Goal: Transaction & Acquisition: Purchase product/service

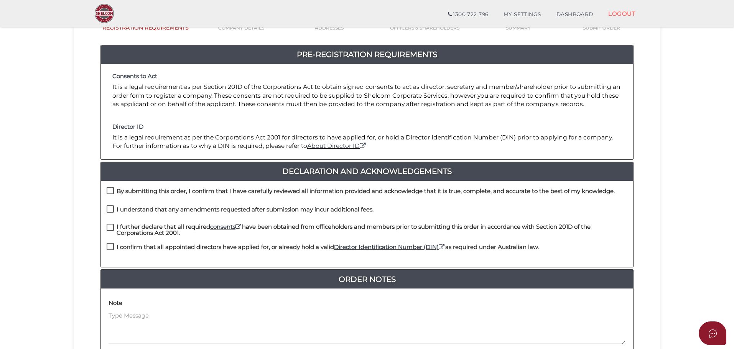
scroll to position [77, 0]
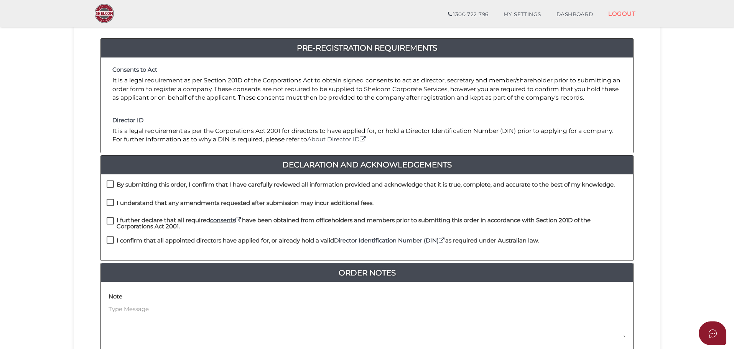
click at [110, 183] on label "By submitting this order, I confirm that I have carefully reviewed all informat…" at bounding box center [361, 187] width 508 height 10
checkbox input "true"
click at [107, 203] on label "I understand that any amendments requested after submission may incur additiona…" at bounding box center [240, 205] width 267 height 10
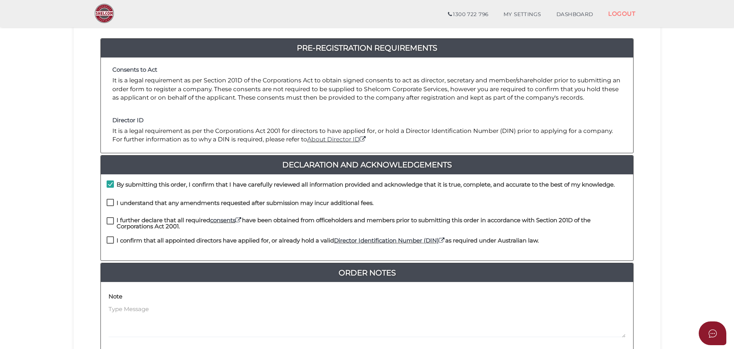
checkbox input "true"
click at [110, 222] on label "I further declare that all required consents have been obtained from officehold…" at bounding box center [367, 223] width 521 height 10
checkbox input "true"
click at [109, 241] on label "I confirm that all appointed directors have applied for, or already hold a vali…" at bounding box center [323, 243] width 432 height 10
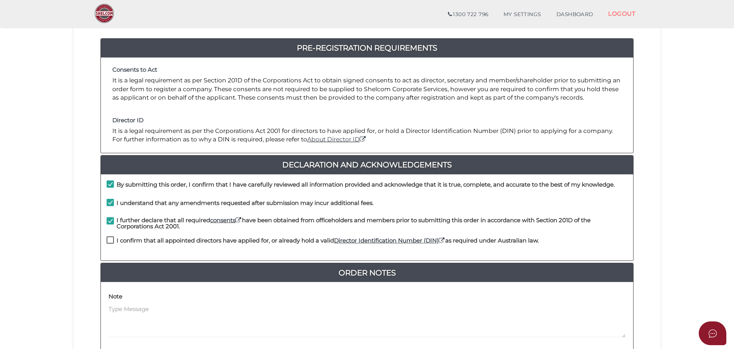
checkbox input "true"
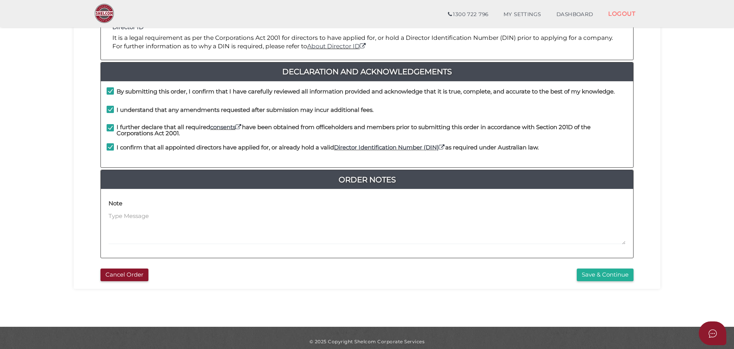
scroll to position [177, 0]
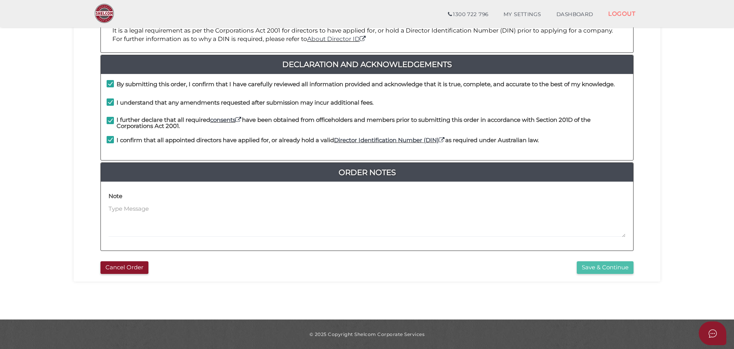
click at [597, 267] on button "Save & Continue" at bounding box center [605, 268] width 57 height 13
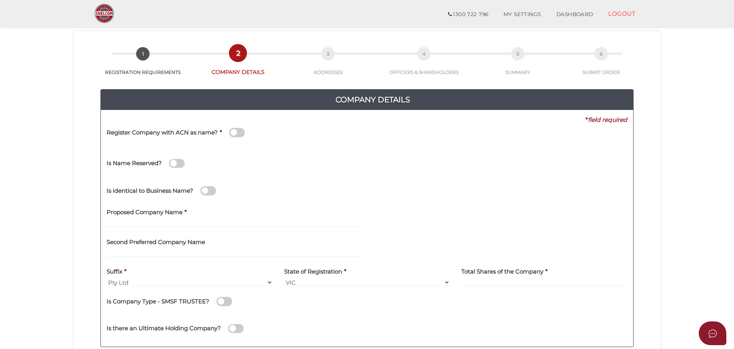
scroll to position [38, 0]
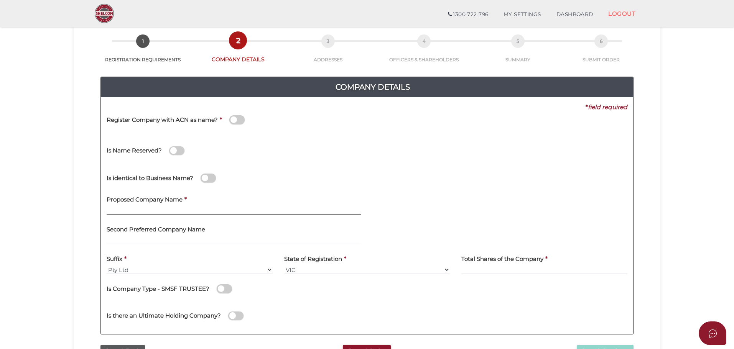
click at [129, 214] on input "text" at bounding box center [234, 210] width 255 height 8
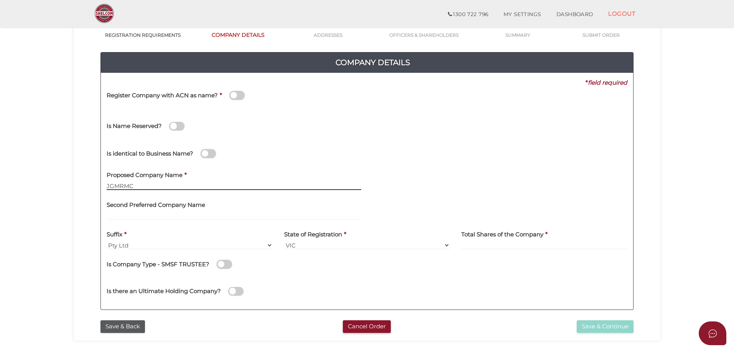
scroll to position [77, 0]
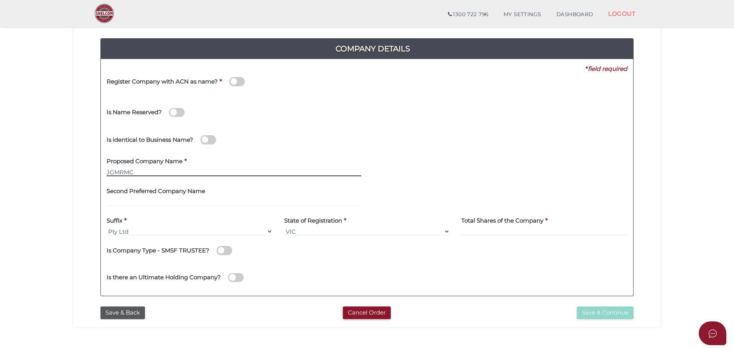
type input "JGMRMC"
click at [473, 231] on input at bounding box center [544, 231] width 166 height 8
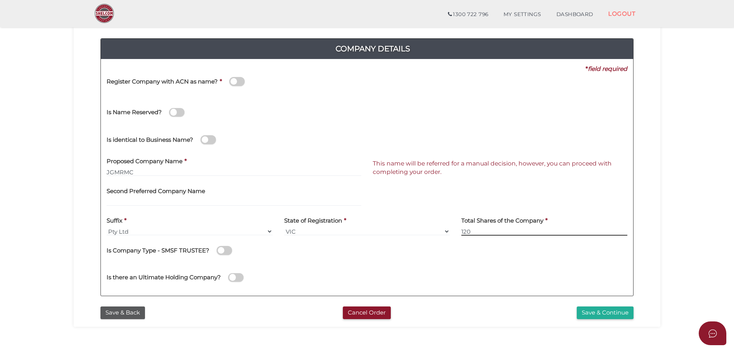
type input "120"
click at [418, 259] on div "Is Company Type - SMSF TRUSTEE?" at bounding box center [367, 252] width 521 height 21
click at [609, 315] on button "Save & Continue" at bounding box center [605, 313] width 57 height 13
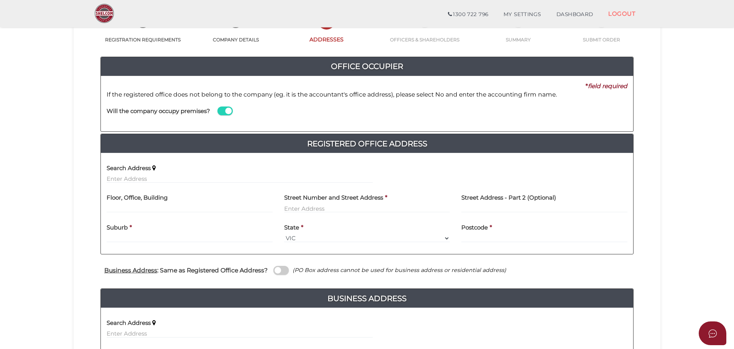
scroll to position [77, 0]
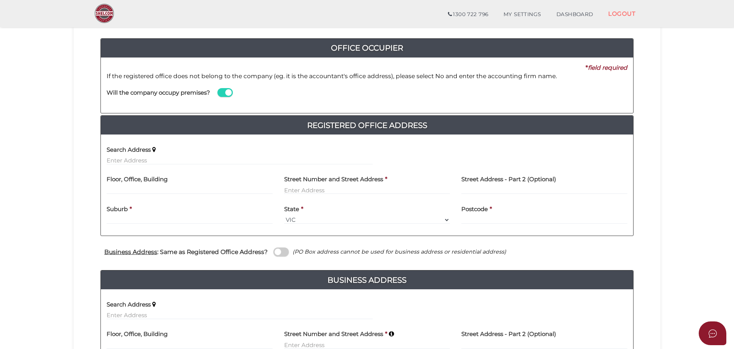
click at [322, 186] on label "Street Number and Street Address" at bounding box center [333, 179] width 99 height 16
click at [312, 188] on input "text" at bounding box center [367, 190] width 166 height 8
type input "[STREET_ADDRESS]"
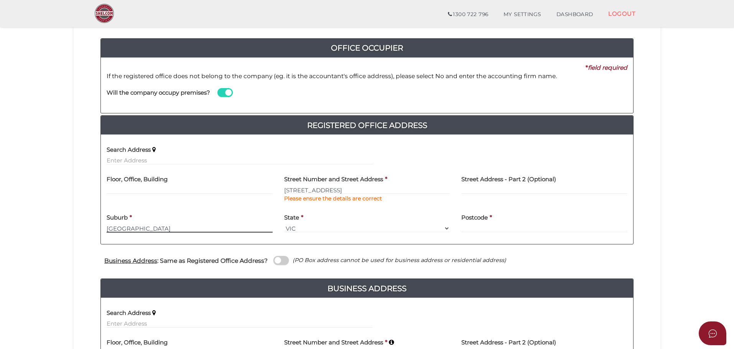
type input "Surrey Hills"
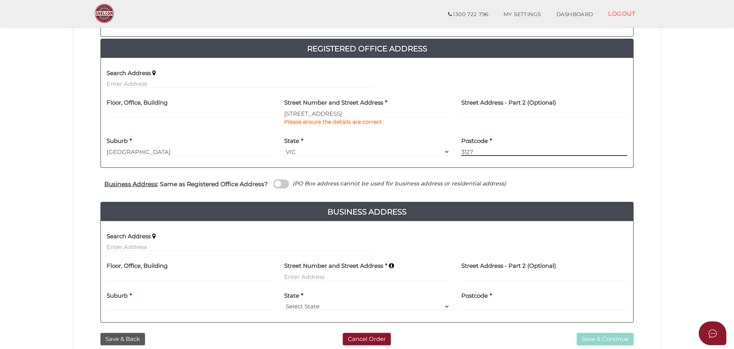
type input "3127"
click at [284, 185] on span at bounding box center [281, 184] width 15 height 9
click at [0, 0] on input "checkbox" at bounding box center [0, 0] width 0 height 0
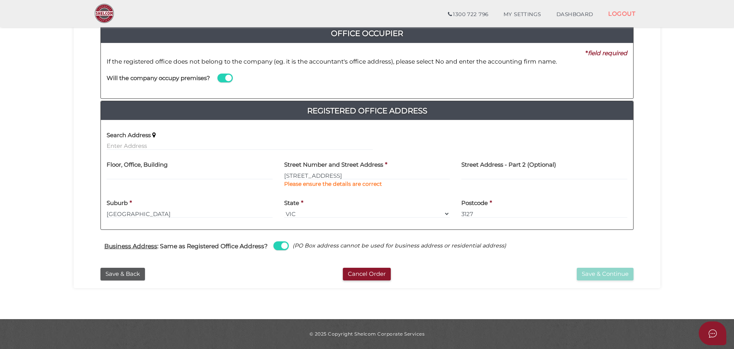
scroll to position [91, 0]
click at [596, 278] on button "Save & Continue" at bounding box center [605, 274] width 57 height 13
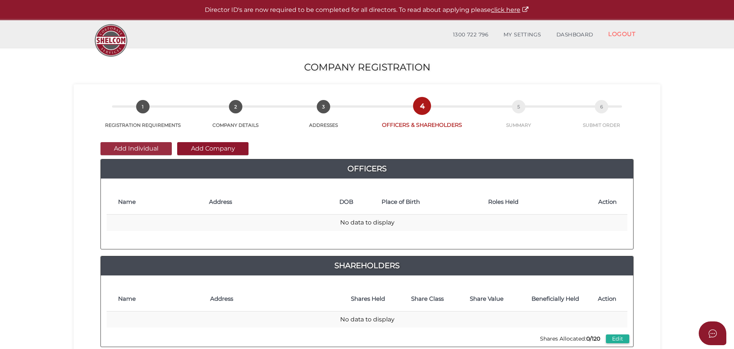
click at [131, 148] on button "Add Individual" at bounding box center [136, 148] width 71 height 13
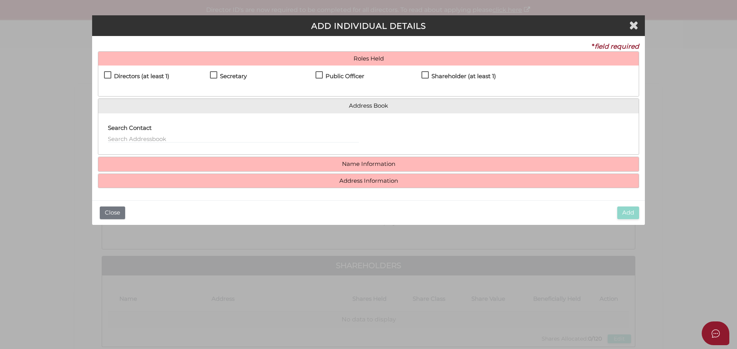
click at [107, 74] on label "Directors (at least 1)" at bounding box center [136, 78] width 65 height 10
checkbox input "true"
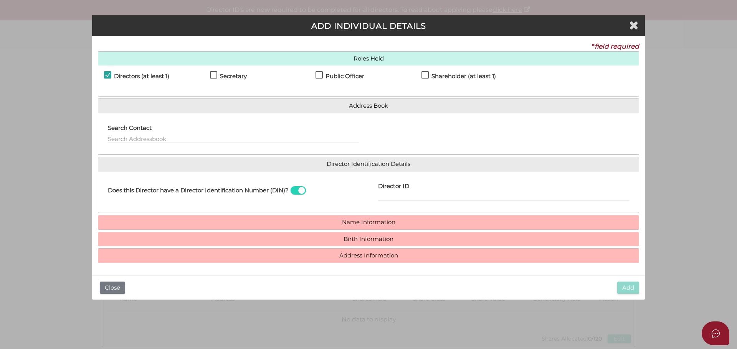
click at [207, 75] on div "Directors (at least 1)" at bounding box center [157, 77] width 106 height 13
click at [214, 74] on label "Secretary" at bounding box center [228, 78] width 37 height 10
checkbox input "true"
click at [320, 76] on label "Public Officer" at bounding box center [339, 78] width 49 height 10
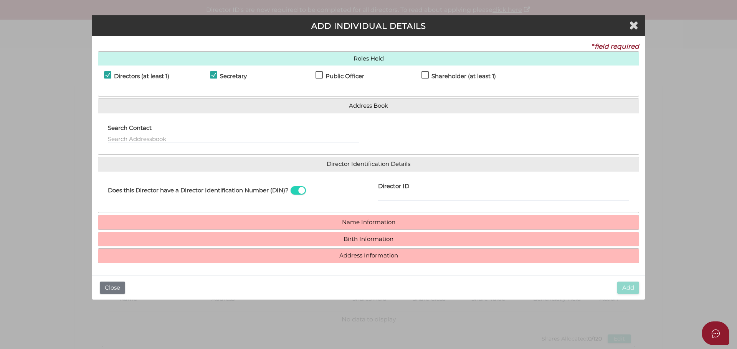
checkbox input "true"
click at [424, 77] on label "Shareholder (at least 1)" at bounding box center [458, 78] width 74 height 10
checkbox input "true"
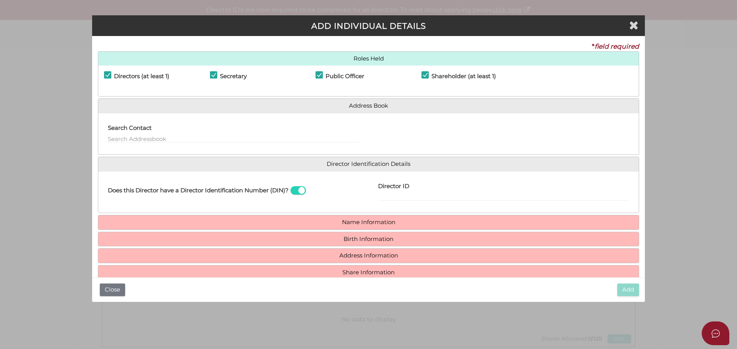
scroll to position [15, 0]
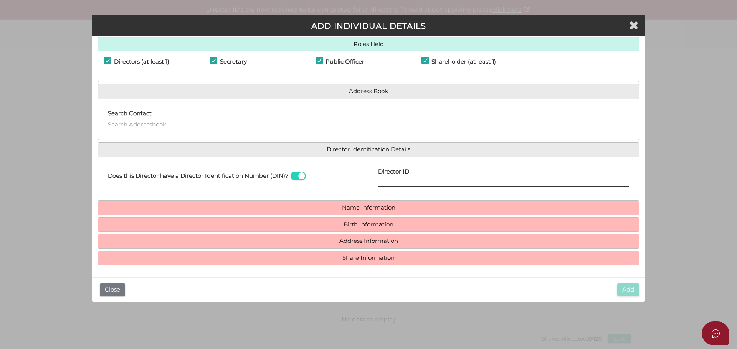
click at [409, 182] on input "Director ID" at bounding box center [503, 182] width 251 height 8
type input "036329331681888"
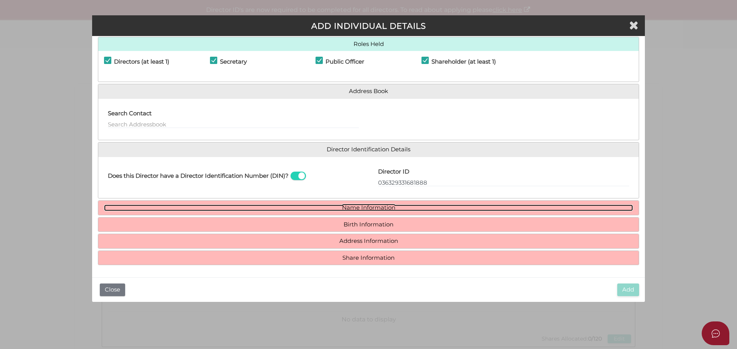
click at [398, 208] on link "Name Information" at bounding box center [368, 208] width 529 height 7
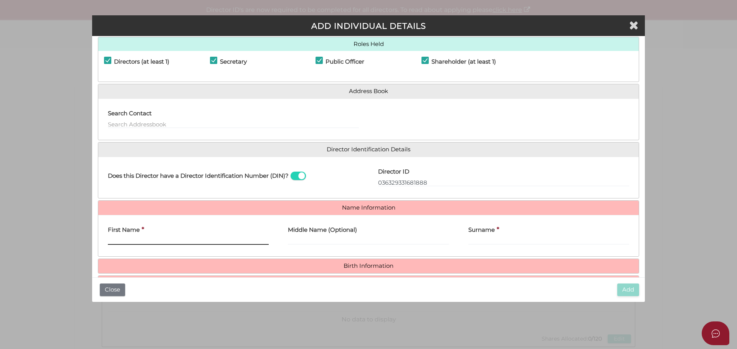
click at [162, 238] on input "First Name" at bounding box center [188, 241] width 161 height 8
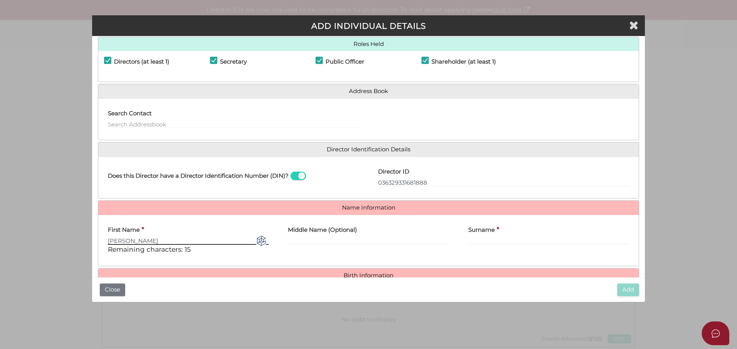
type input "Jamie"
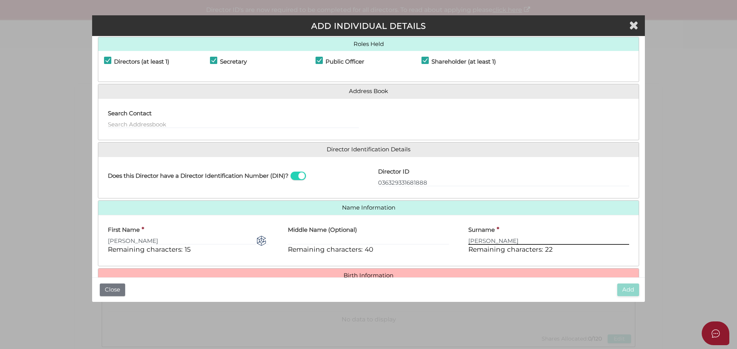
click at [474, 240] on input "McKenzie" at bounding box center [548, 241] width 161 height 8
click at [473, 242] on input "McKenzie" at bounding box center [548, 241] width 161 height 8
click at [483, 244] on input "MacKenzie" at bounding box center [548, 241] width 161 height 8
type input "Mackenzie"
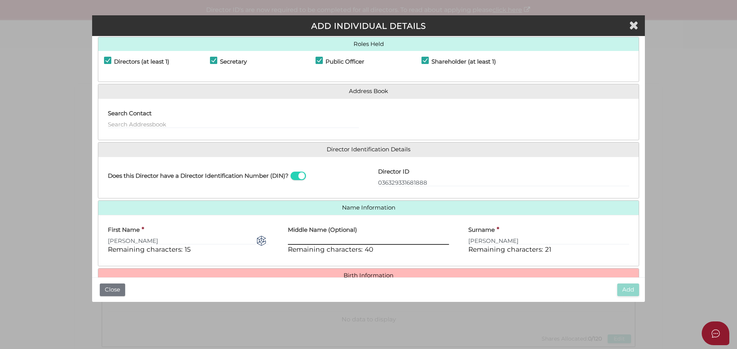
click at [348, 240] on input "Middle Name (Optional)" at bounding box center [368, 241] width 161 height 8
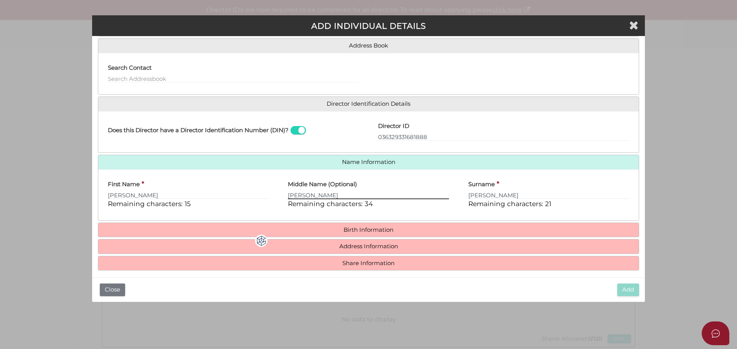
scroll to position [66, 0]
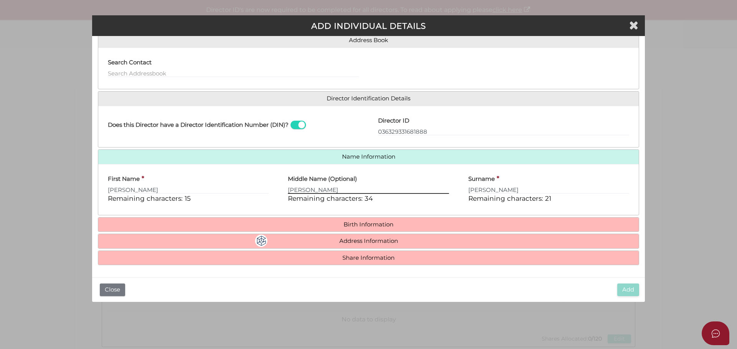
type input "Gordon"
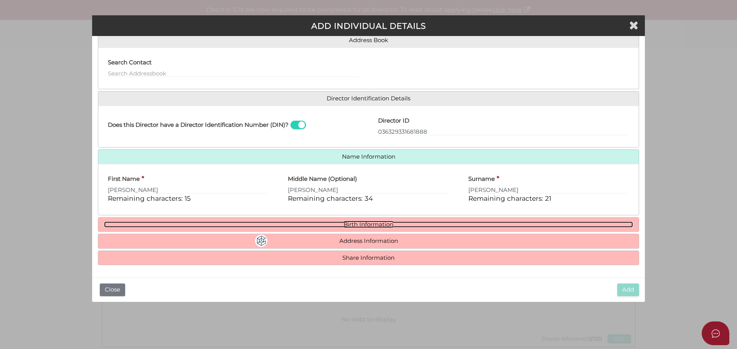
click at [367, 226] on link "Birth Information" at bounding box center [368, 225] width 529 height 7
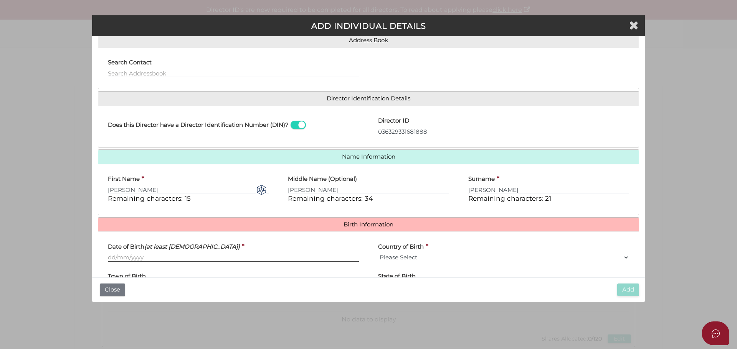
click at [141, 256] on input "Date of Birth (at least 18 years old)" at bounding box center [233, 258] width 251 height 8
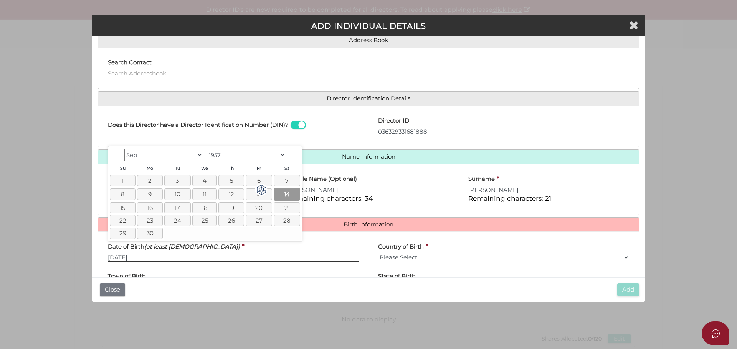
type input "14/09/1957"
click at [281, 196] on link "14" at bounding box center [287, 194] width 26 height 13
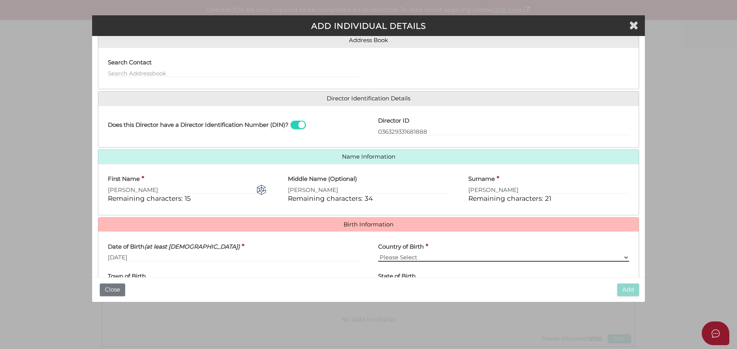
click at [404, 254] on select "Please Select v Australia Afghanistan Albania Algeria American Samoa Andorra An…" at bounding box center [503, 258] width 251 height 8
select select "Australia"
click at [378, 254] on select "Please Select v Australia Afghanistan Albania Algeria American Samoa Andorra An…" at bounding box center [503, 258] width 251 height 8
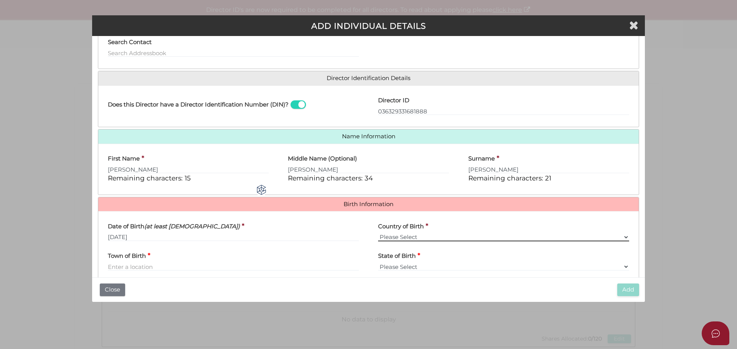
scroll to position [104, 0]
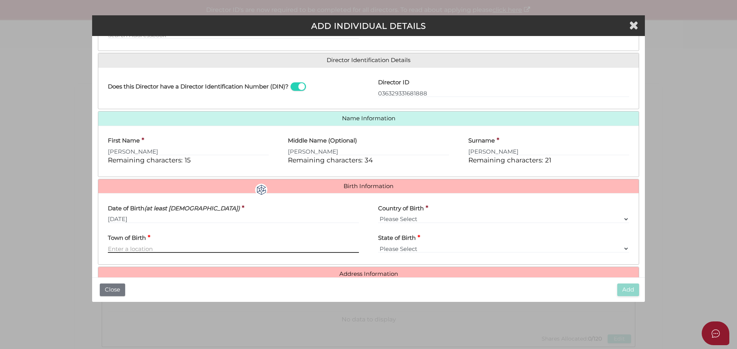
click at [148, 249] on input "Town of Birth" at bounding box center [233, 249] width 251 height 8
type input "Beaumaris"
select select "VIC"
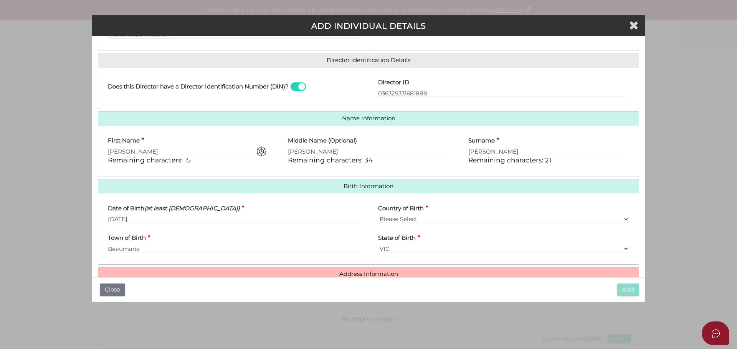
scroll to position [137, 0]
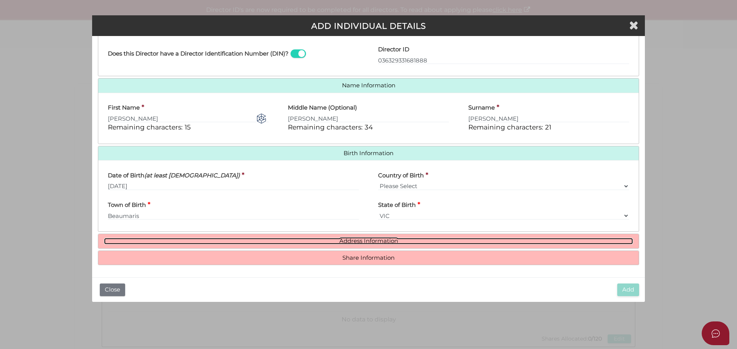
drag, startPoint x: 392, startPoint y: 240, endPoint x: 377, endPoint y: 243, distance: 15.2
click at [392, 240] on link "Address Information" at bounding box center [368, 241] width 529 height 7
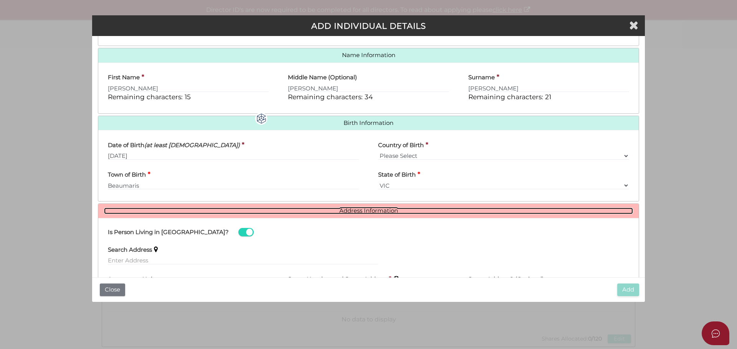
scroll to position [252, 0]
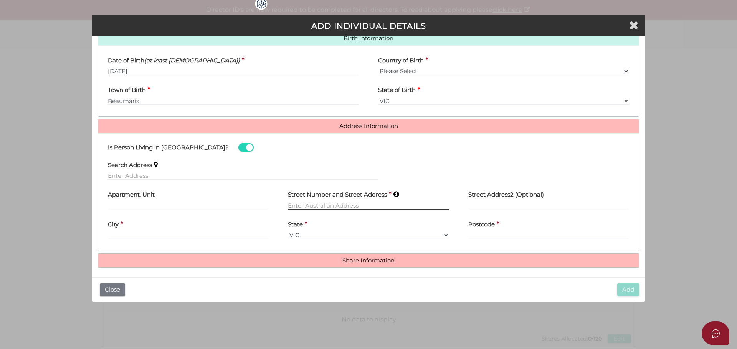
click at [320, 204] on input "text" at bounding box center [368, 205] width 161 height 8
type input "19 Warrigal Road"
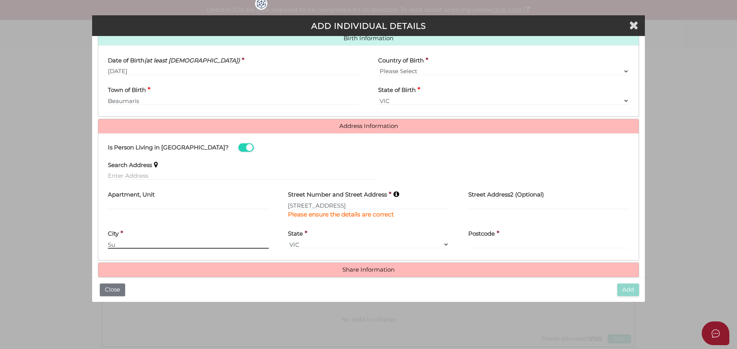
type input "S"
type input "Surrey Hills"
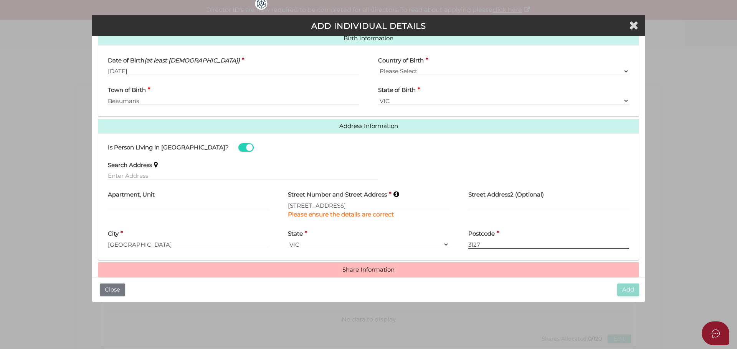
type input "3127"
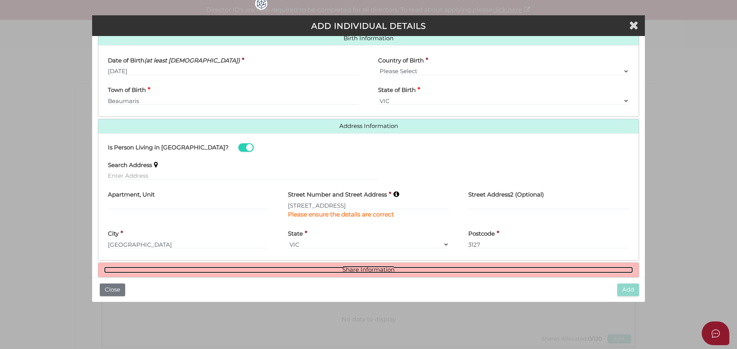
drag, startPoint x: 368, startPoint y: 270, endPoint x: 368, endPoint y: 265, distance: 4.2
click link "Share Information"
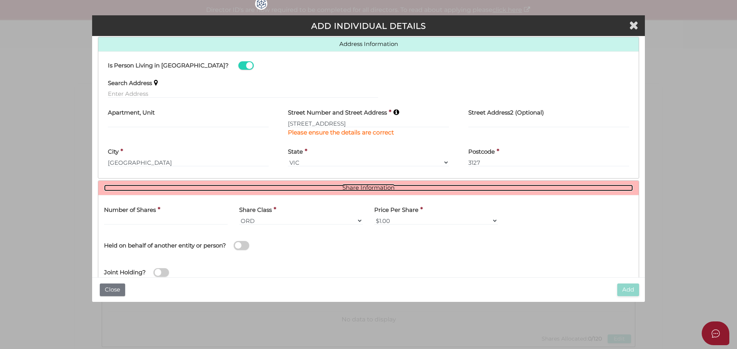
scroll to position [358, 0]
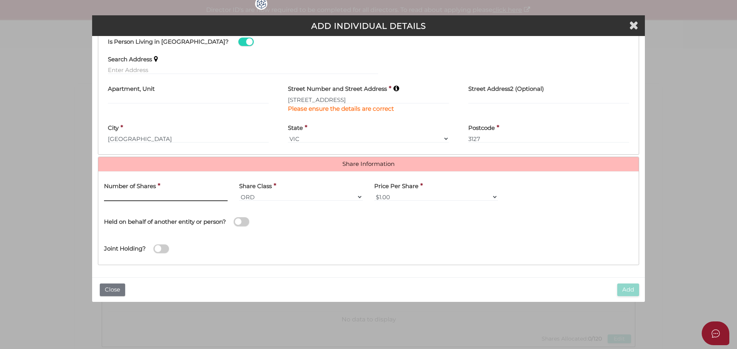
click input "text"
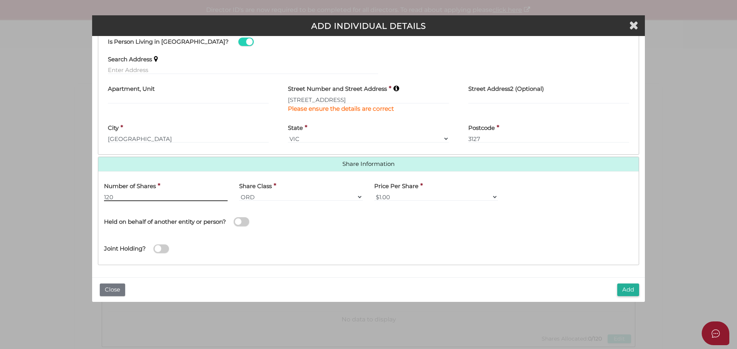
type input "120"
click div "Joint Holding?"
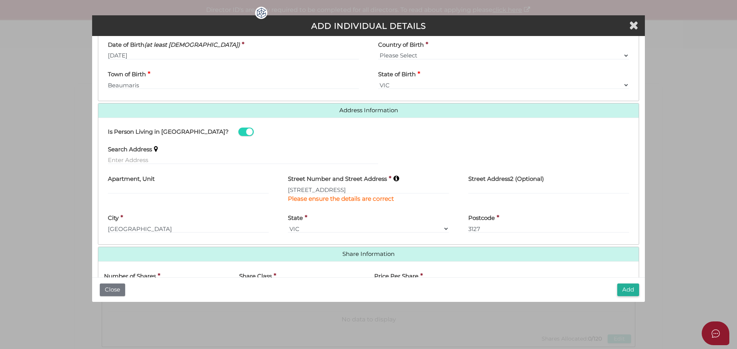
scroll to position [281, 0]
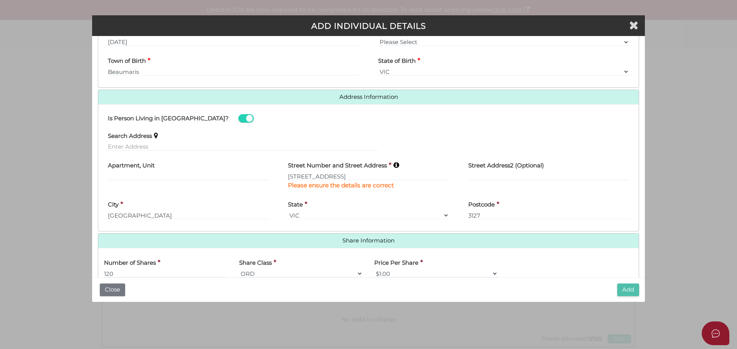
click button "Add"
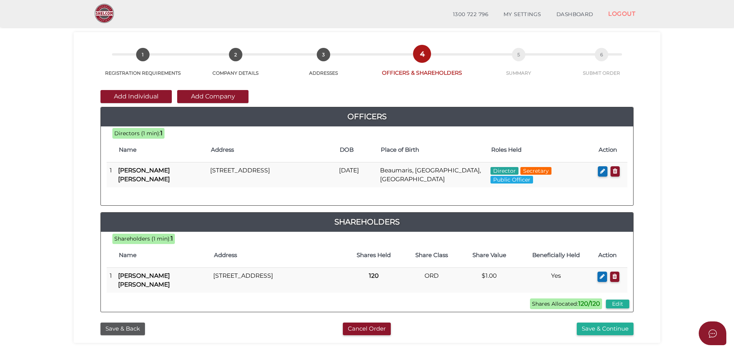
scroll to position [38, 0]
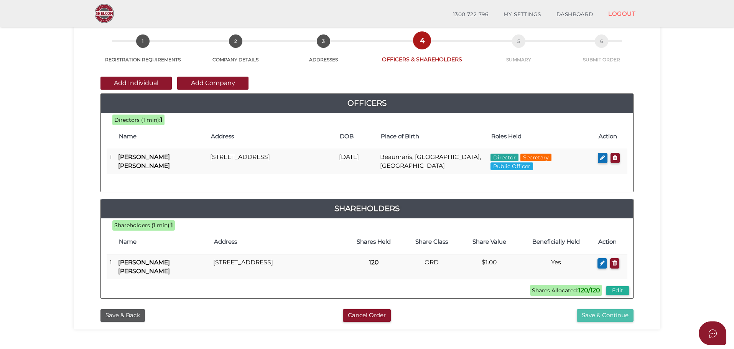
click at [598, 317] on button "Save & Continue" at bounding box center [605, 316] width 57 height 13
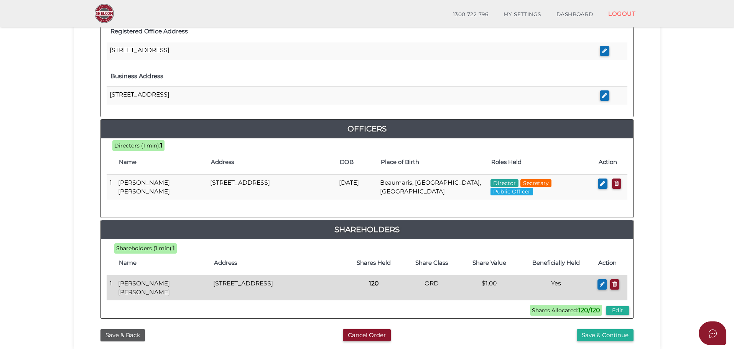
scroll to position [307, 0]
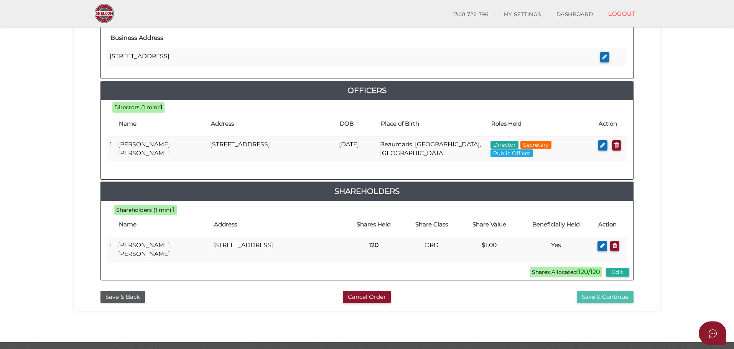
click at [600, 299] on button "Save & Continue" at bounding box center [605, 297] width 57 height 13
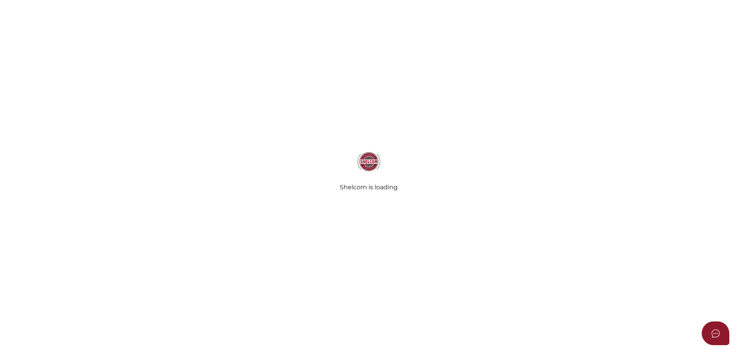
select select "Comb Binding"
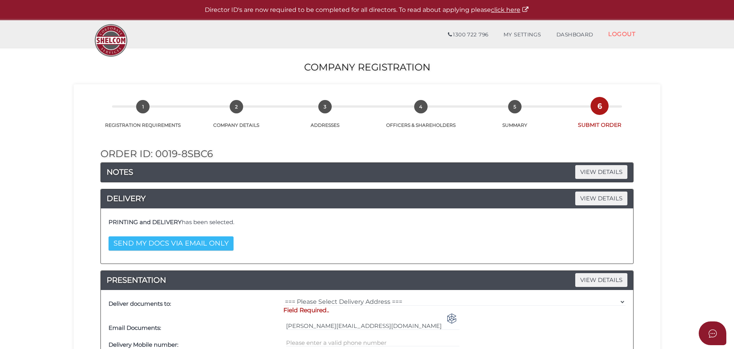
click at [224, 249] on button "SEND MY DOCS VIA EMAIL ONLY" at bounding box center [171, 244] width 125 height 14
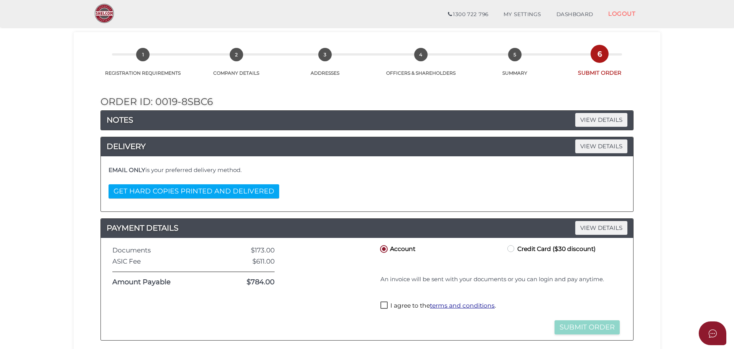
scroll to position [38, 0]
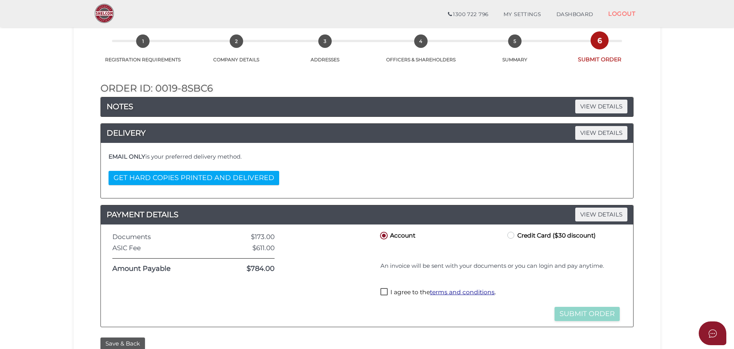
click at [512, 236] on label "Credit Card ($30 discount)" at bounding box center [551, 236] width 90 height 10
radio input "true"
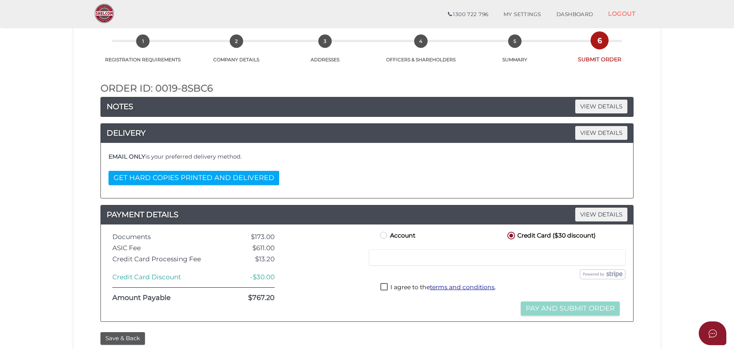
click at [381, 290] on label "I agree to the terms and conditions ." at bounding box center [438, 288] width 115 height 10
checkbox input "true"
click at [551, 309] on button "Pay and Submit Order" at bounding box center [570, 309] width 99 height 14
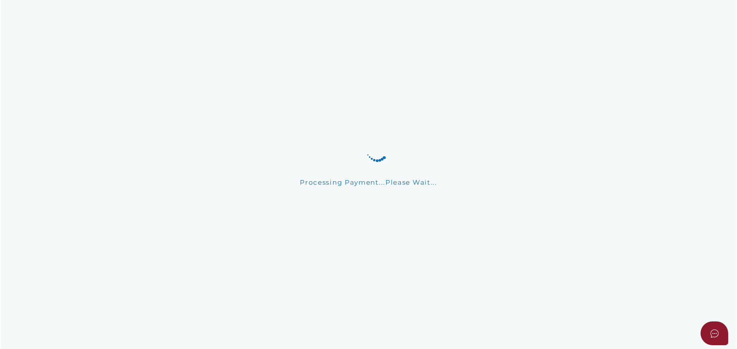
scroll to position [0, 0]
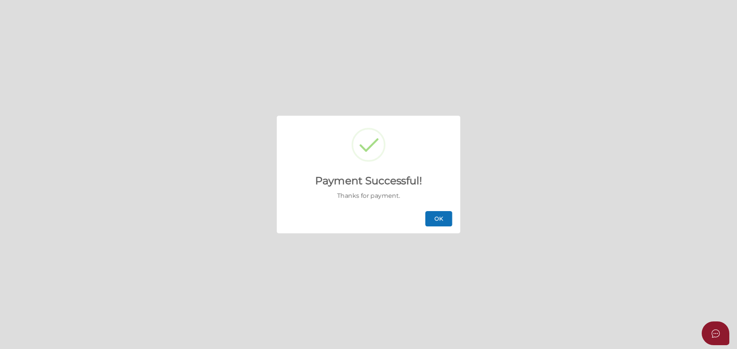
click at [442, 223] on button "OK" at bounding box center [438, 218] width 27 height 15
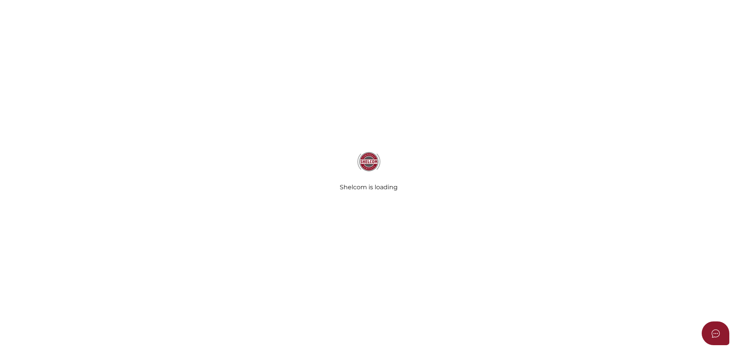
select select
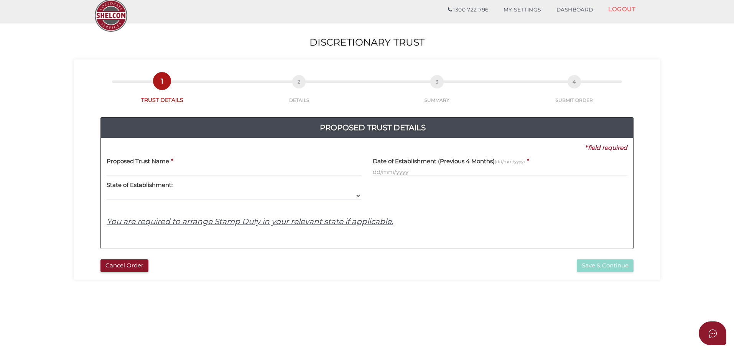
scroll to position [38, 0]
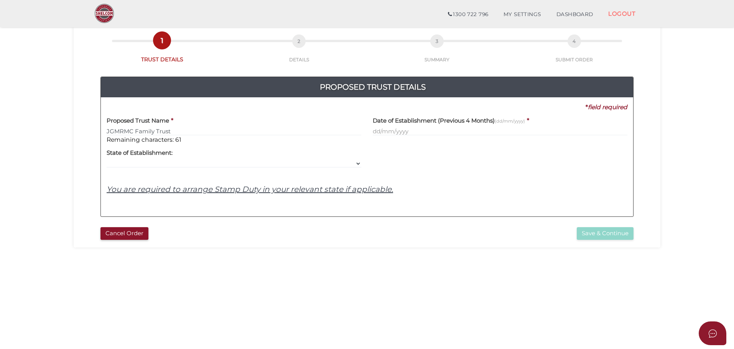
type input "JGMRMC Family Trust"
click at [448, 128] on input "text" at bounding box center [500, 131] width 255 height 8
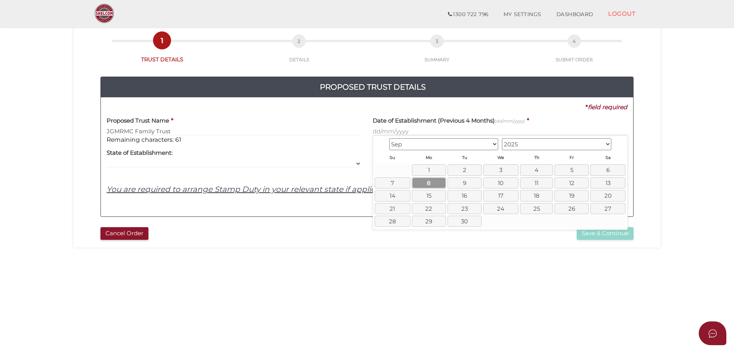
click at [420, 184] on link "8" at bounding box center [429, 183] width 34 height 11
type input "[DATE]"
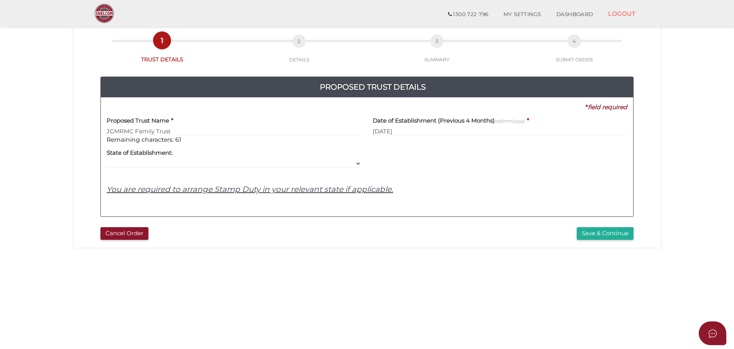
click at [142, 159] on label "State of Establishment:" at bounding box center [140, 152] width 66 height 16
click at [356, 163] on select "VIC ACT [GEOGRAPHIC_DATA] [GEOGRAPHIC_DATA] QLD [GEOGRAPHIC_DATA] [GEOGRAPHIC_D…" at bounding box center [234, 164] width 255 height 8
select select "VIC"
click at [107, 160] on select "VIC ACT [GEOGRAPHIC_DATA] [GEOGRAPHIC_DATA] QLD [GEOGRAPHIC_DATA] [GEOGRAPHIC_D…" at bounding box center [234, 164] width 255 height 8
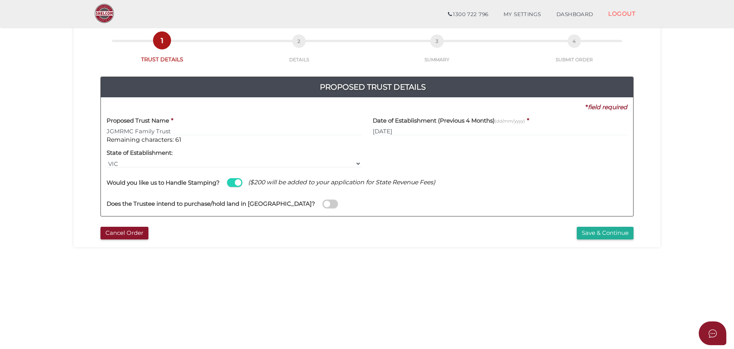
click at [232, 183] on span at bounding box center [234, 182] width 15 height 9
click at [0, 0] on input "checkbox" at bounding box center [0, 0] width 0 height 0
click at [585, 234] on button "Save & Continue" at bounding box center [605, 233] width 57 height 13
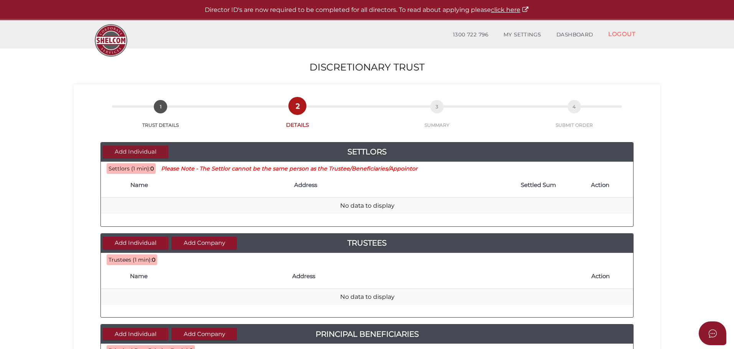
click at [126, 153] on button "Add Individual" at bounding box center [136, 152] width 66 height 13
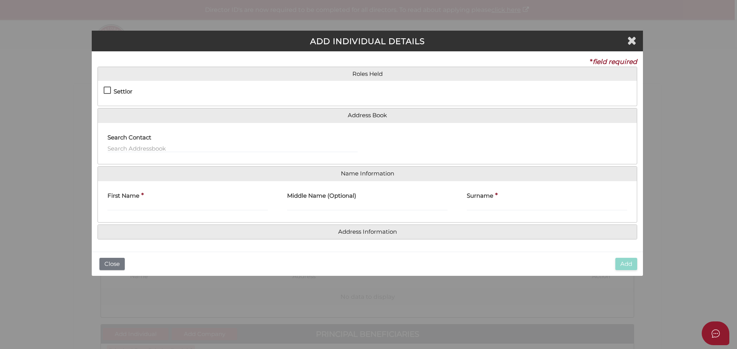
click at [107, 91] on label "Settlor" at bounding box center [118, 94] width 29 height 10
checkbox input "true"
type input "10"
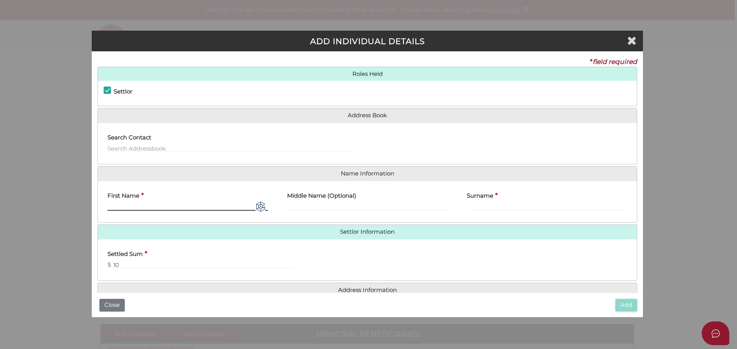
click at [135, 207] on input "First Name" at bounding box center [187, 207] width 160 height 8
type input "Mathew"
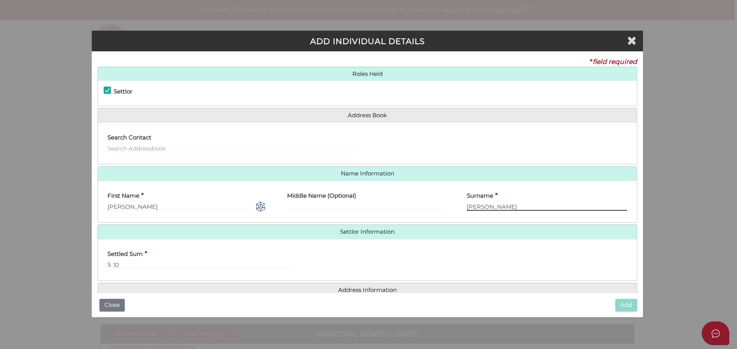
type input "Beckett"
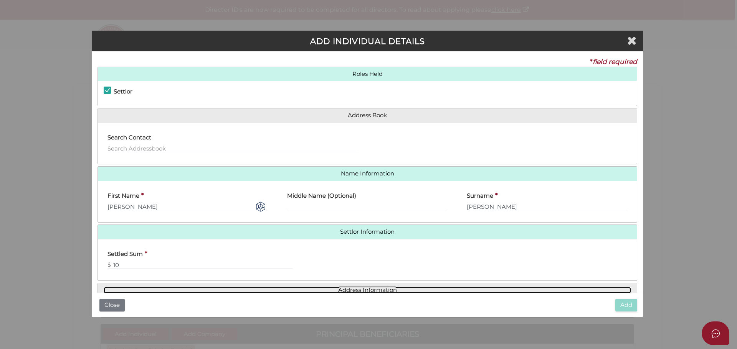
click at [372, 287] on link "Address Information" at bounding box center [367, 290] width 527 height 7
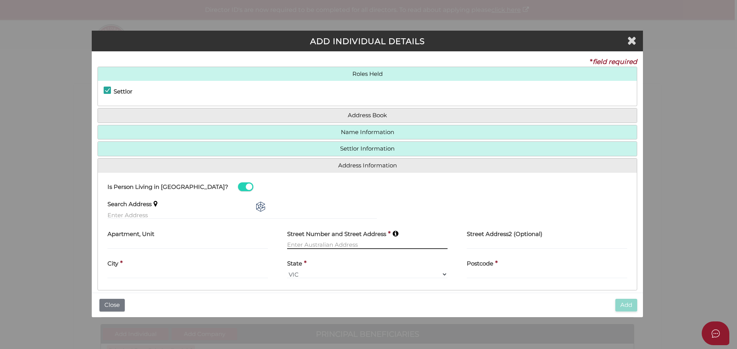
click at [305, 243] on input "text" at bounding box center [367, 245] width 160 height 8
type input "Shop 3 / 4 Eramosa Road E"
click at [166, 271] on div "City *" at bounding box center [187, 267] width 160 height 24
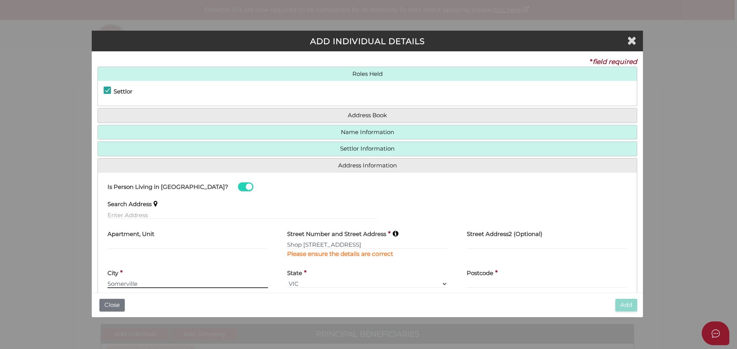
type input "Somerville"
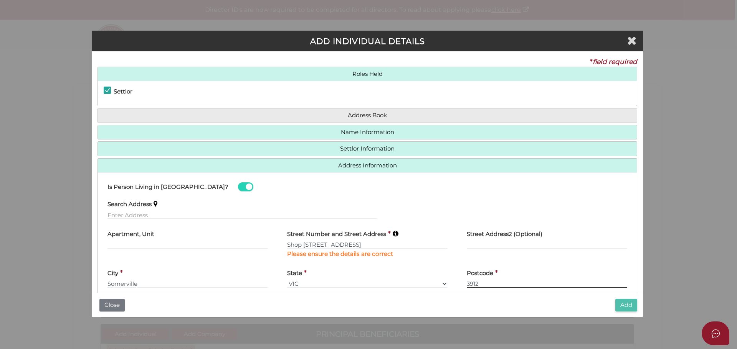
type input "3912"
click at [631, 307] on button "Add" at bounding box center [626, 305] width 22 height 13
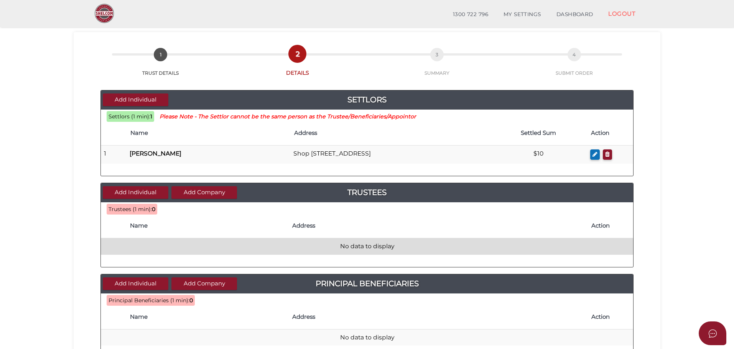
scroll to position [38, 0]
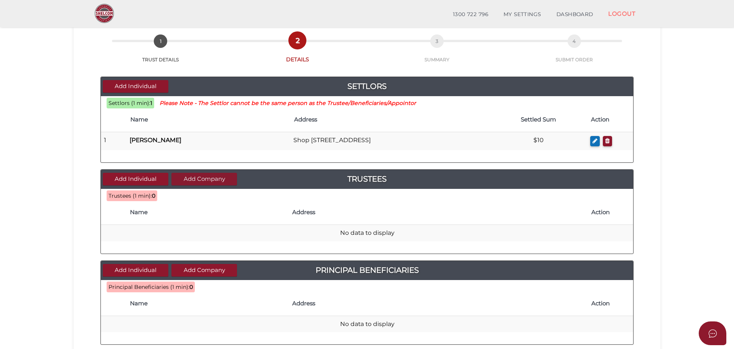
click at [211, 178] on button "Add Company" at bounding box center [204, 179] width 66 height 13
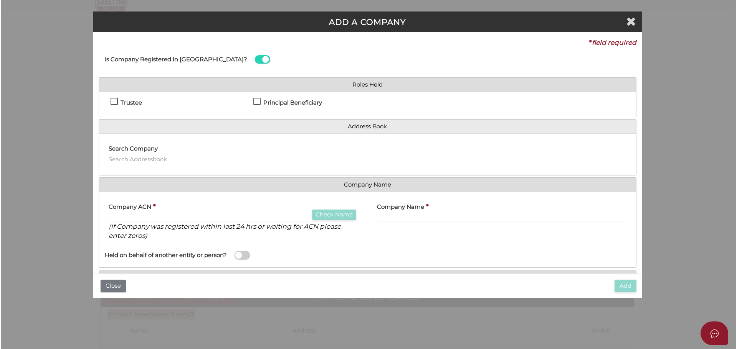
scroll to position [0, 0]
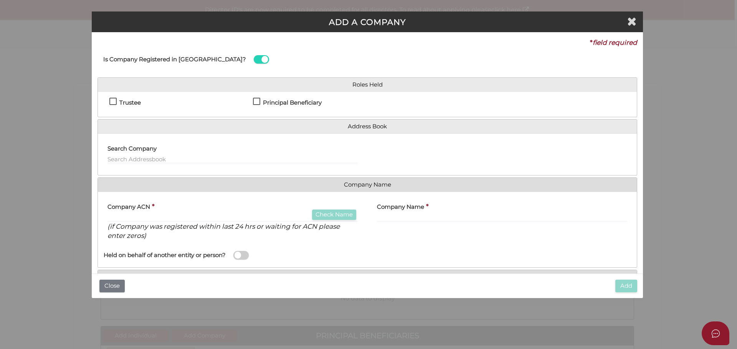
click at [115, 102] on label "Trustee" at bounding box center [124, 105] width 31 height 10
checkbox input "true"
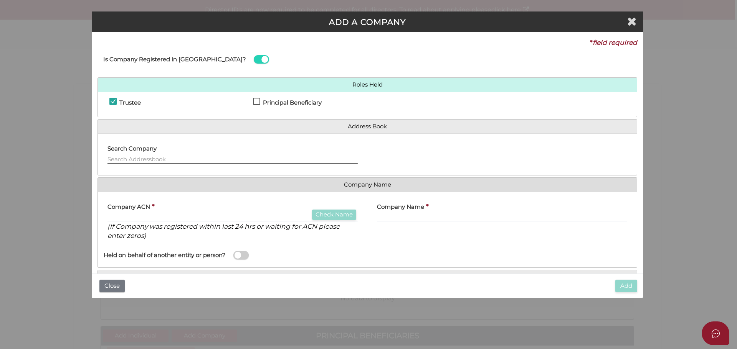
click at [145, 159] on input "text" at bounding box center [232, 159] width 250 height 8
click at [135, 213] on label "Company ACN" at bounding box center [128, 206] width 43 height 16
click at [134, 218] on input "text" at bounding box center [232, 218] width 250 height 8
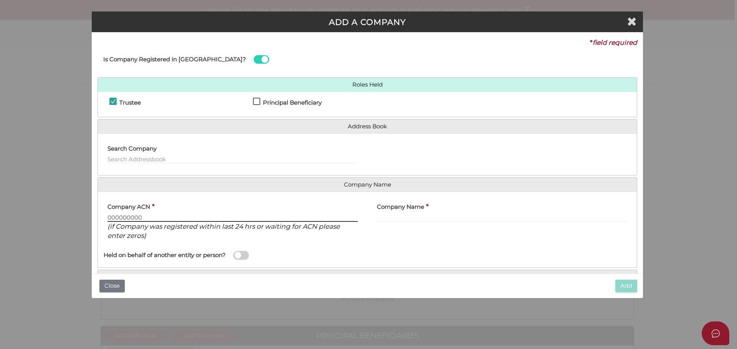
type input "000000000"
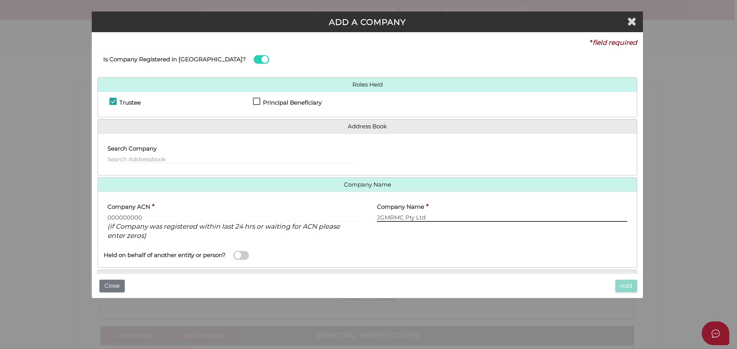
scroll to position [38, 0]
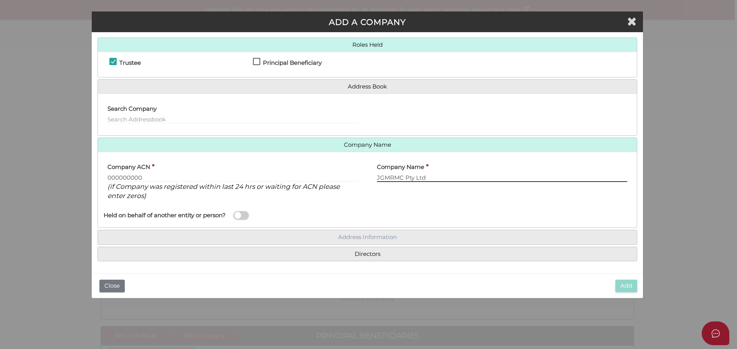
type input "JGMRMC Pty Ltd"
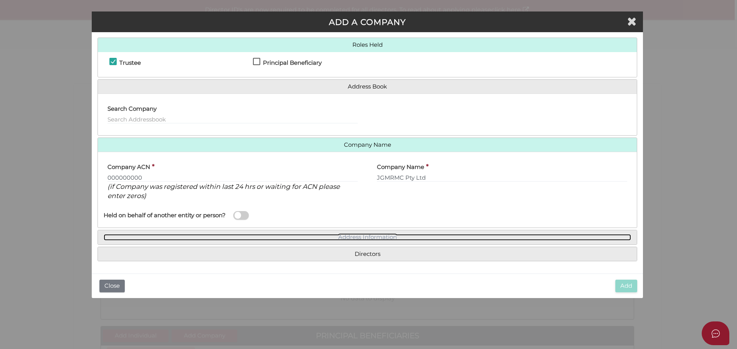
click at [386, 237] on link "Address Information" at bounding box center [367, 237] width 527 height 7
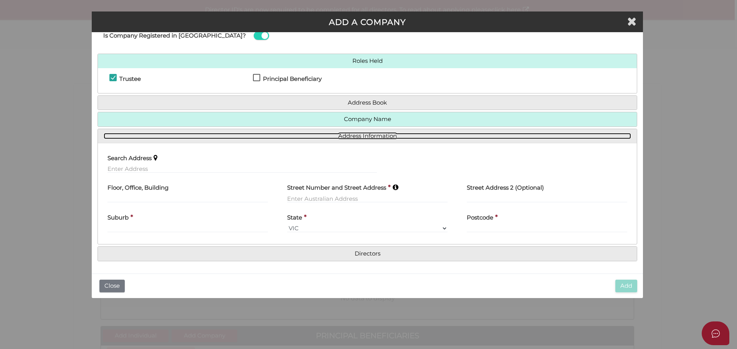
scroll to position [23, 0]
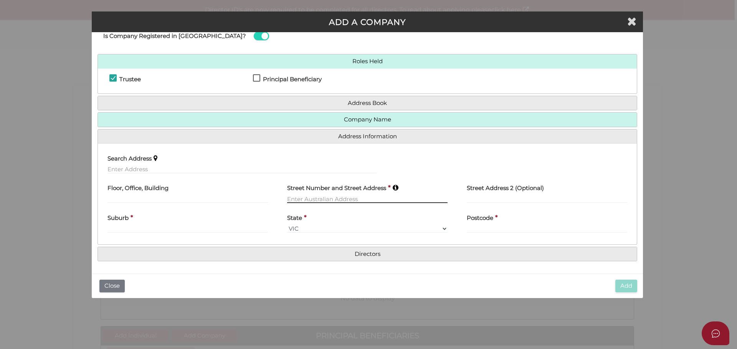
click at [318, 195] on input "text" at bounding box center [367, 199] width 160 height 8
type input "[STREET_ADDRESS]"
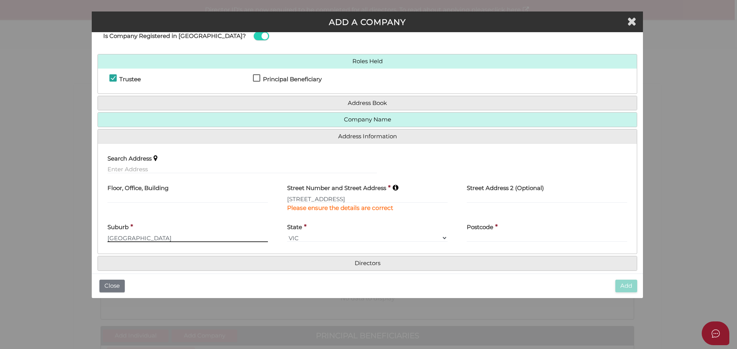
type input "[GEOGRAPHIC_DATA]"
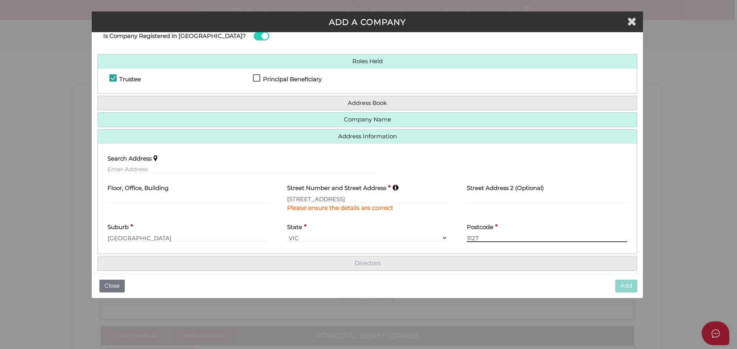
type input "3127"
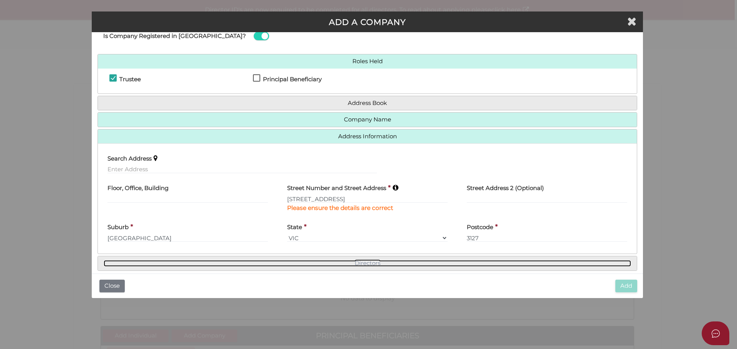
click at [376, 261] on link "Directors" at bounding box center [367, 263] width 527 height 7
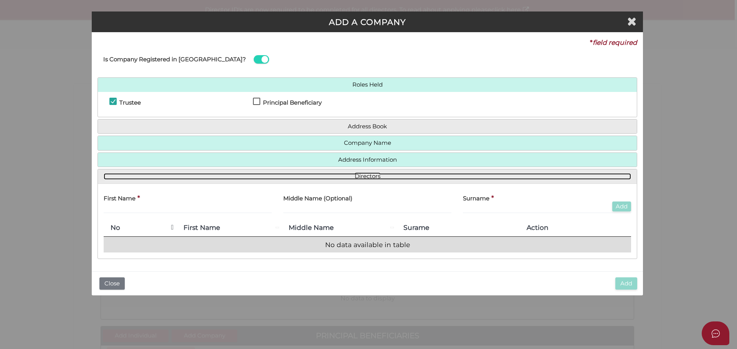
scroll to position [0, 0]
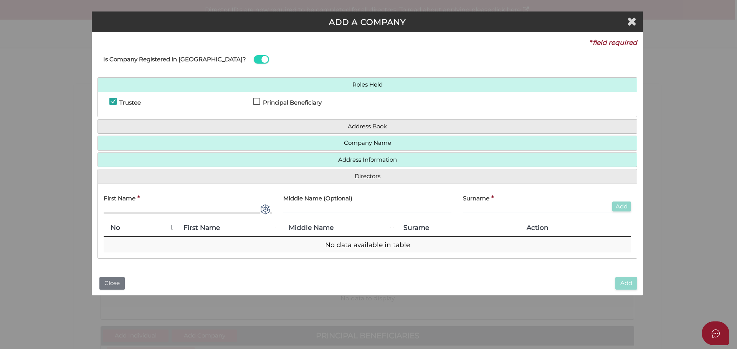
click at [137, 208] on input "text" at bounding box center [188, 209] width 168 height 8
type input "[PERSON_NAME]"
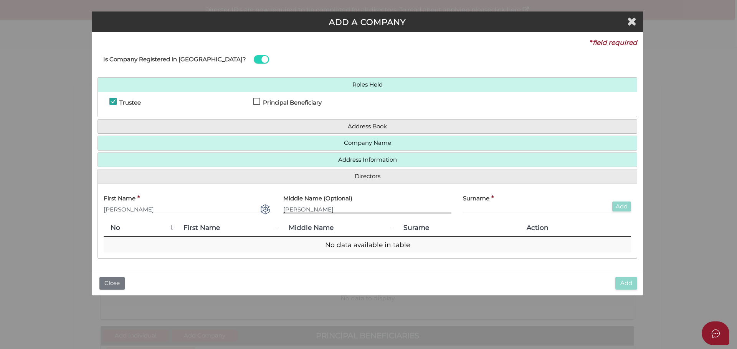
type input "[PERSON_NAME]"
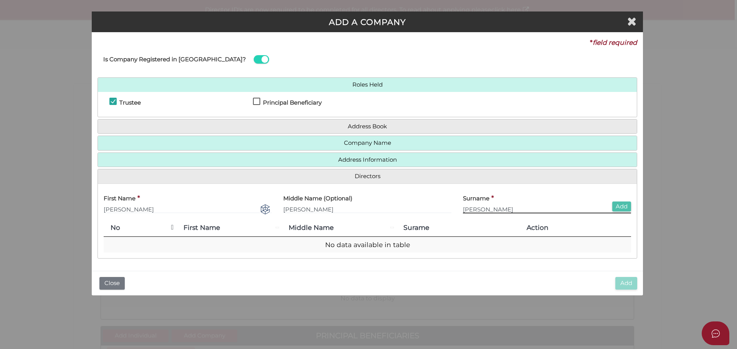
type input "[PERSON_NAME]"
click at [617, 207] on button "Add" at bounding box center [621, 207] width 19 height 10
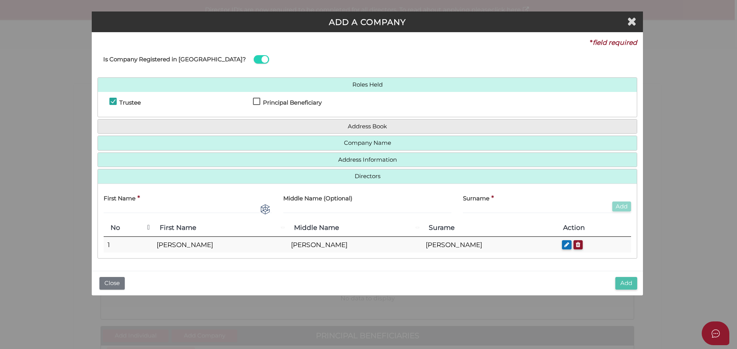
click at [623, 285] on button "Add" at bounding box center [626, 283] width 22 height 13
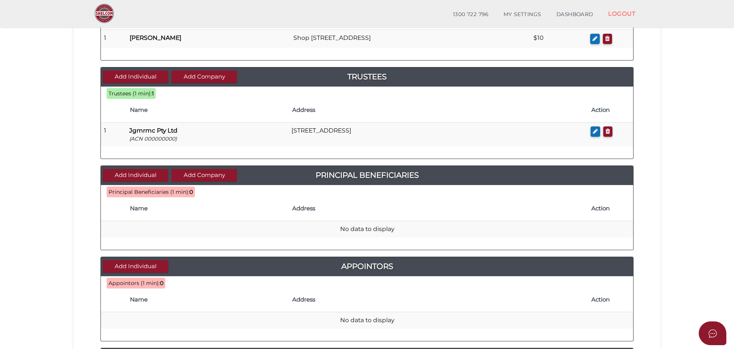
scroll to position [153, 0]
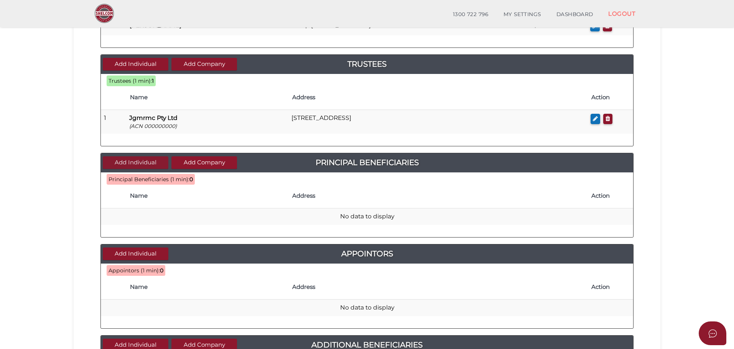
click at [135, 164] on button "Add Individual" at bounding box center [136, 163] width 66 height 13
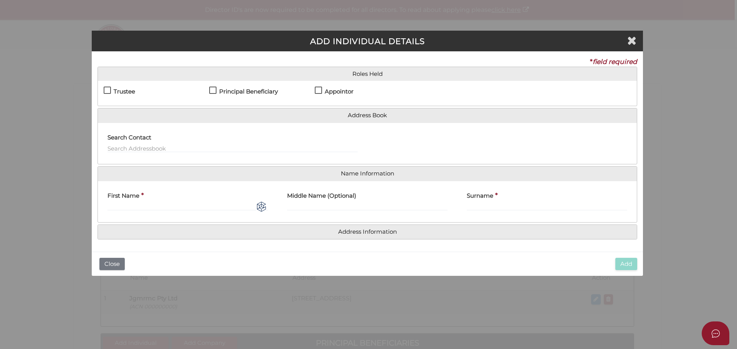
click at [208, 90] on div "Trustee" at bounding box center [156, 93] width 105 height 13
click at [212, 90] on label "Principal Beneficiary" at bounding box center [243, 94] width 69 height 10
checkbox input "true"
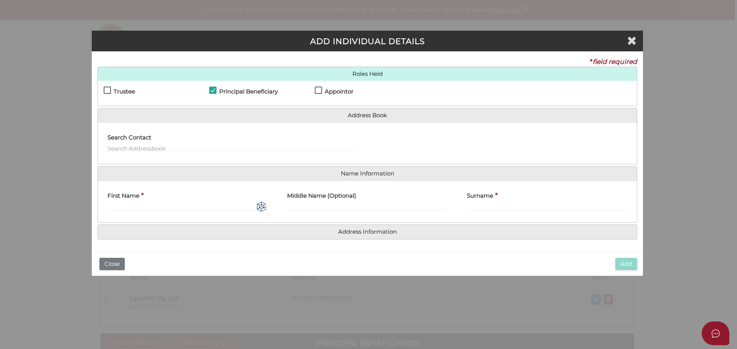
click at [317, 91] on label "Appointor" at bounding box center [334, 94] width 39 height 10
checkbox input "true"
click at [135, 209] on input "First Name" at bounding box center [187, 207] width 160 height 8
type input "Jamie"
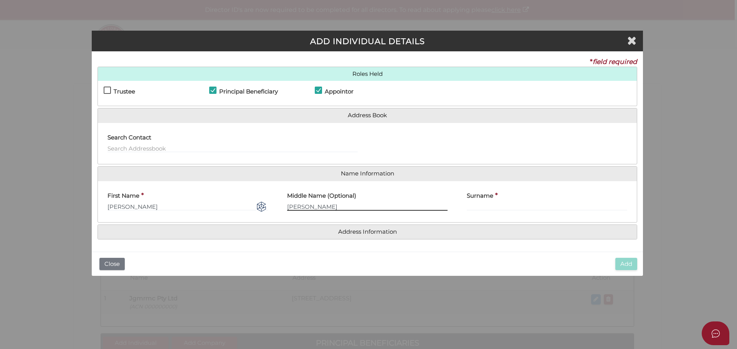
type input "Gordon"
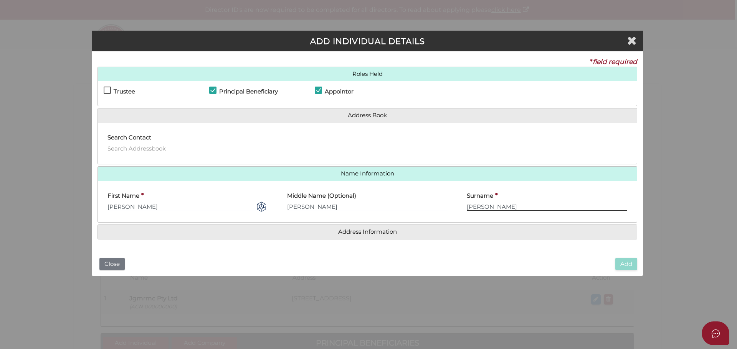
type input "Mackenzie"
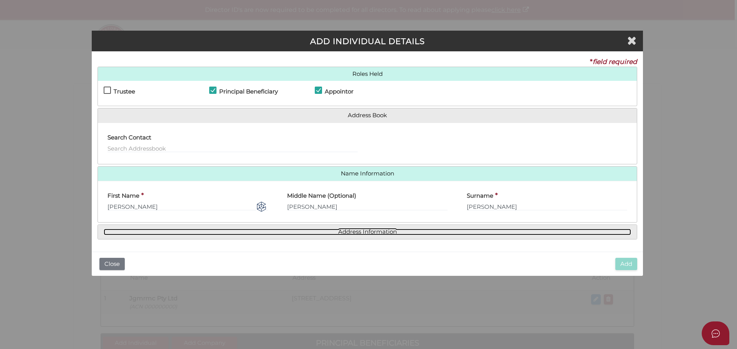
click at [357, 229] on link "Address Information" at bounding box center [367, 232] width 527 height 7
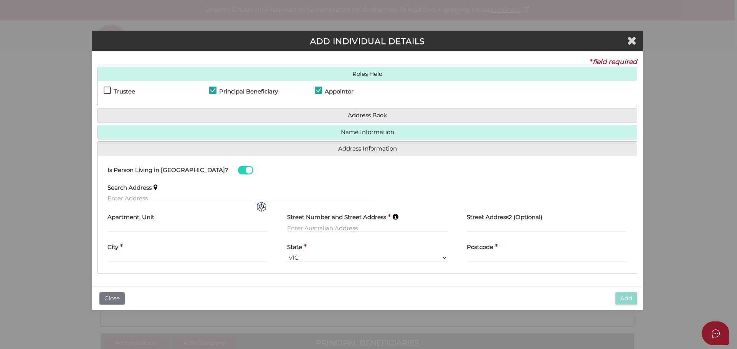
click at [314, 224] on label "Street Number and Street Address" at bounding box center [336, 217] width 99 height 16
click at [315, 229] on input "text" at bounding box center [367, 228] width 160 height 8
type input "19 Warrigul Road"
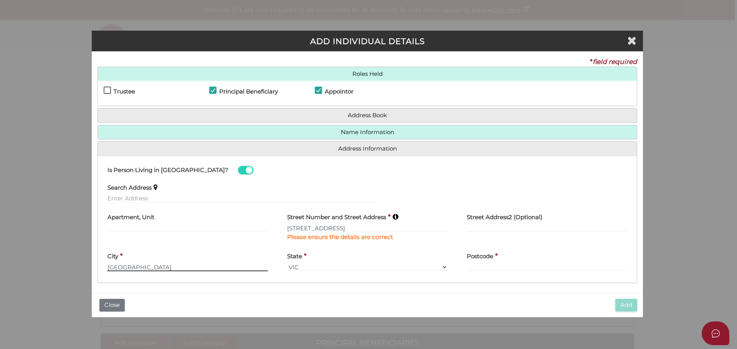
type input "Surrey Hills"
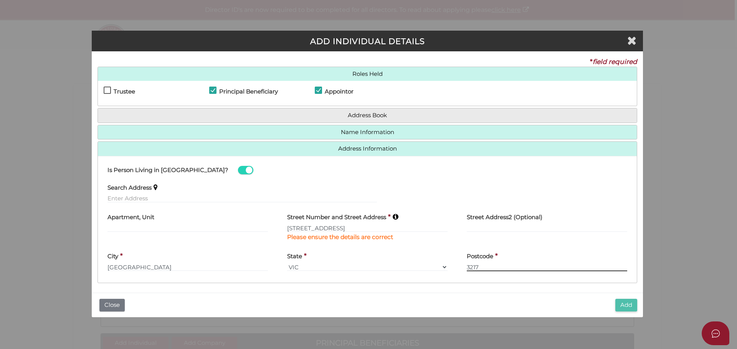
type input "3217"
click at [618, 305] on button "Add" at bounding box center [626, 305] width 22 height 13
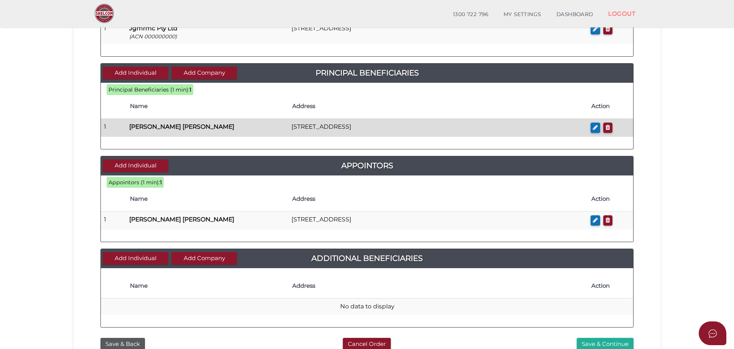
scroll to position [198, 0]
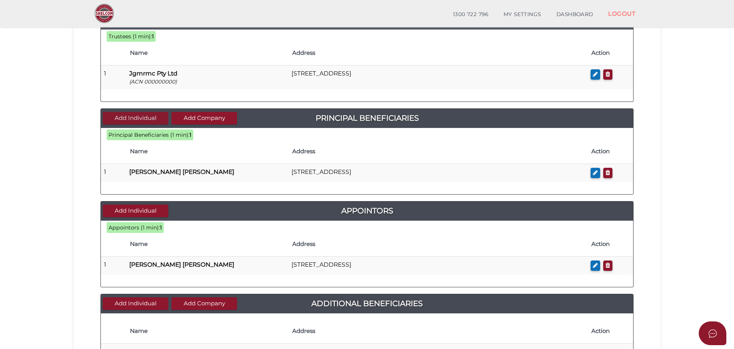
click at [143, 121] on button "Add Individual" at bounding box center [136, 118] width 66 height 13
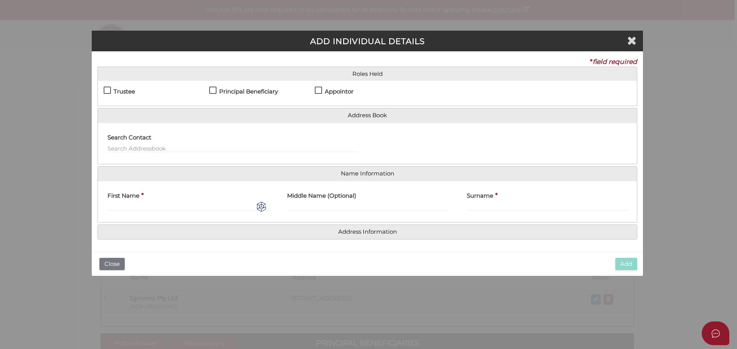
click at [214, 91] on label "Principal Beneficiary" at bounding box center [243, 94] width 69 height 10
checkbox input "true"
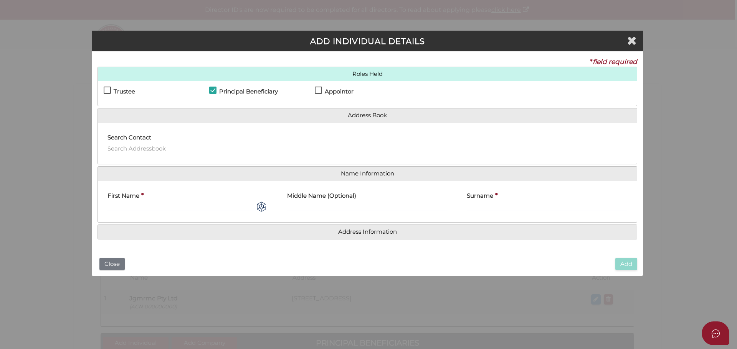
click at [160, 201] on div "First Name *" at bounding box center [187, 199] width 160 height 24
click at [126, 204] on input "First Name" at bounding box center [187, 207] width 160 height 8
type input "[PERSON_NAME]"
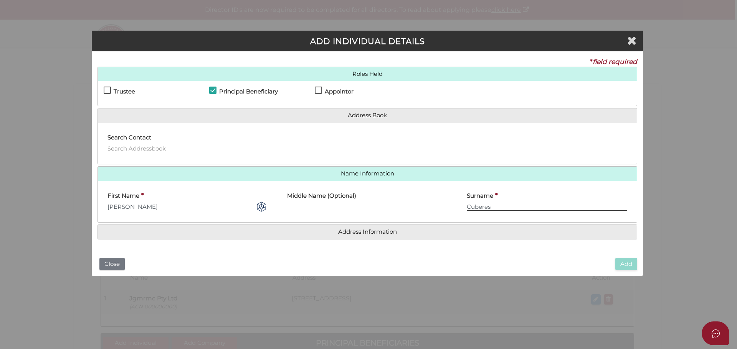
type input "Cuberes"
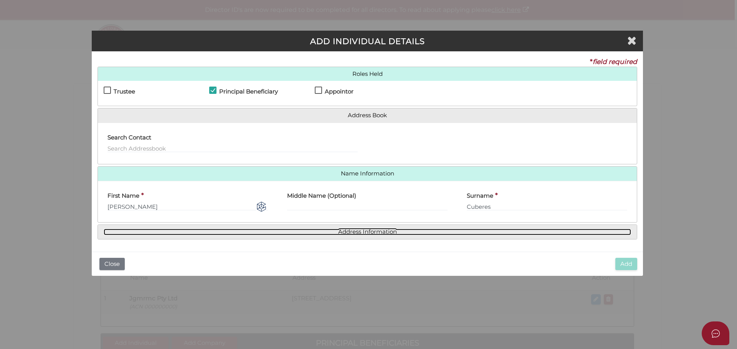
click at [362, 231] on link "Address Information" at bounding box center [367, 232] width 527 height 7
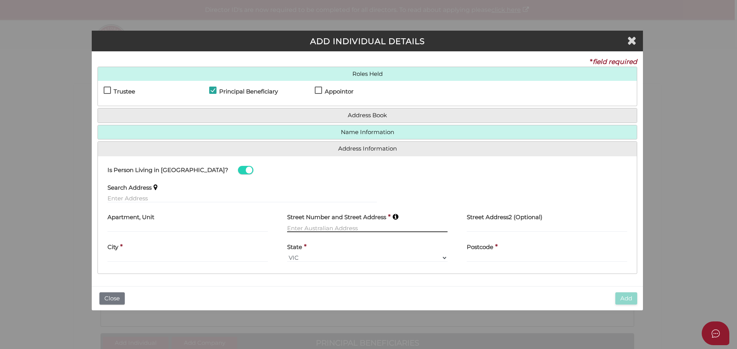
click at [305, 226] on input "text" at bounding box center [367, 228] width 160 height 8
paste input "63-65 Corriedale Cres"
type input "63-65 Corriedale Cres"
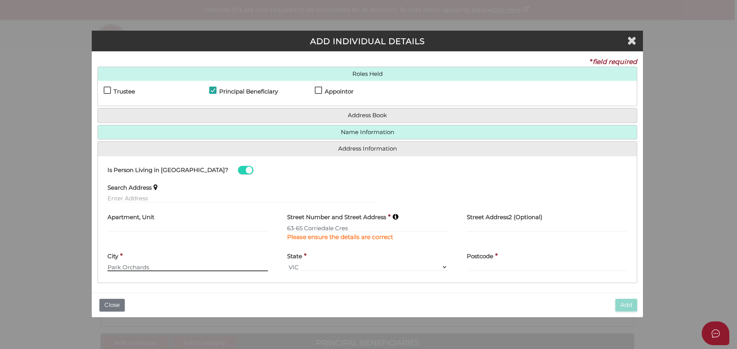
type input "Park Orchards"
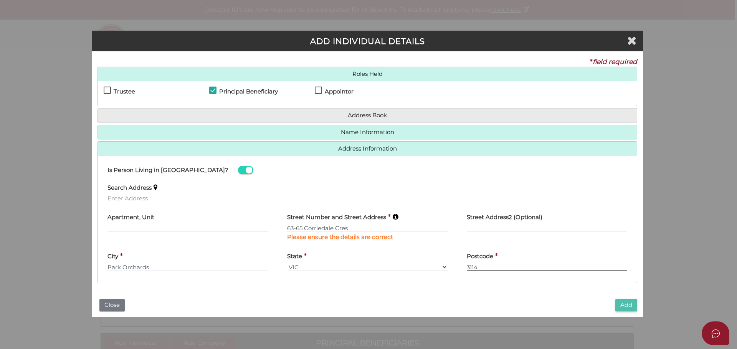
type input "3114"
click at [626, 306] on button "Add" at bounding box center [626, 305] width 22 height 13
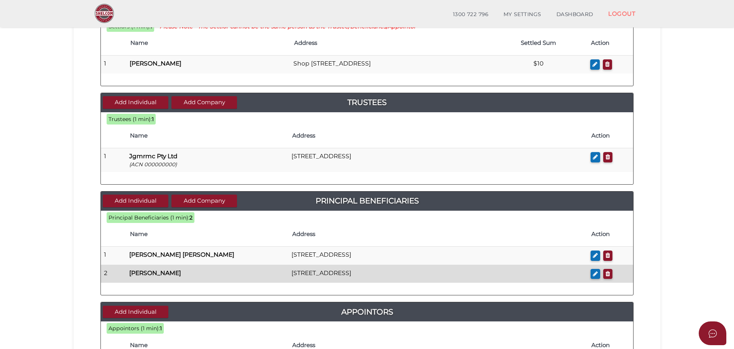
scroll to position [153, 0]
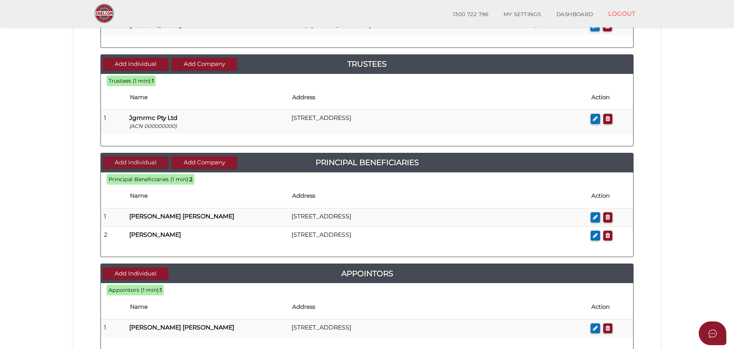
click at [146, 165] on button "Add Individual" at bounding box center [136, 163] width 66 height 13
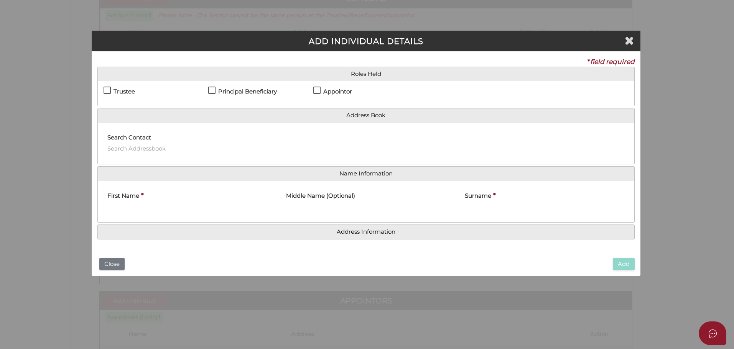
scroll to position [0, 0]
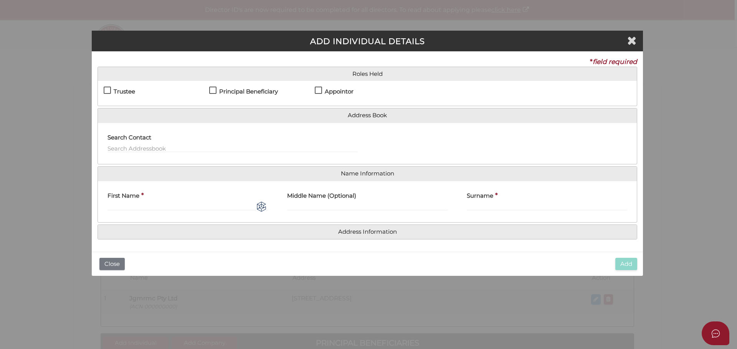
click at [212, 90] on label "Principal Beneficiary" at bounding box center [243, 94] width 69 height 10
checkbox input "true"
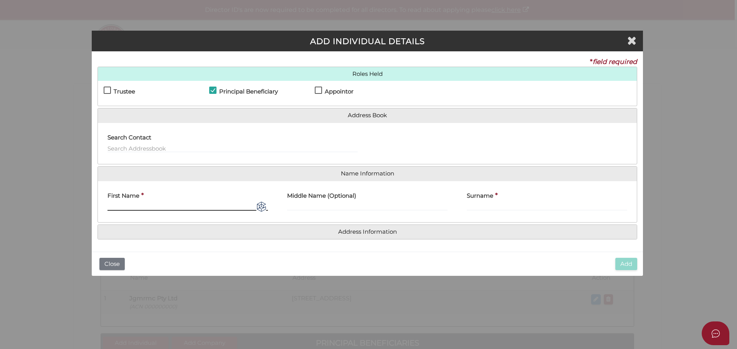
click at [179, 204] on input "First Name" at bounding box center [187, 207] width 160 height 8
drag, startPoint x: 168, startPoint y: 211, endPoint x: 124, endPoint y: 210, distance: 44.5
click at [124, 210] on input "Gene Cuberes" at bounding box center [187, 207] width 160 height 8
type input "Gene"
click at [478, 207] on input "Surname" at bounding box center [546, 207] width 160 height 8
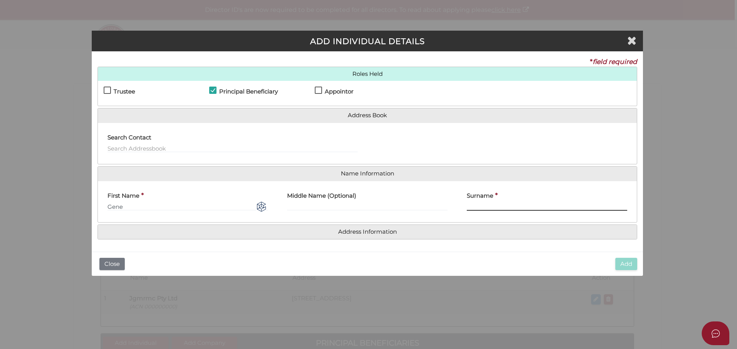
paste input "Cuberes"
type input "Cuberes"
click at [389, 236] on h4 "Address Information" at bounding box center [367, 232] width 539 height 14
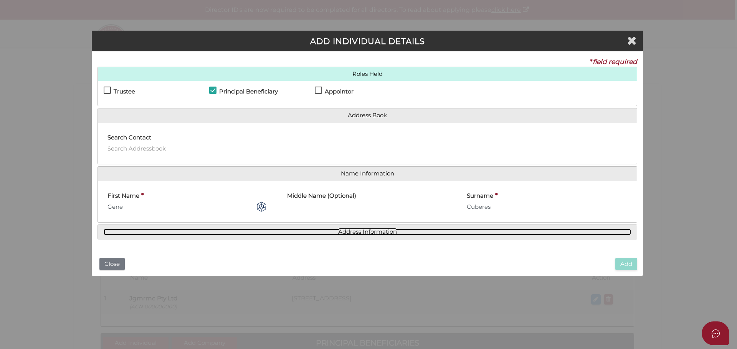
click at [369, 232] on link "Address Information" at bounding box center [367, 232] width 527 height 7
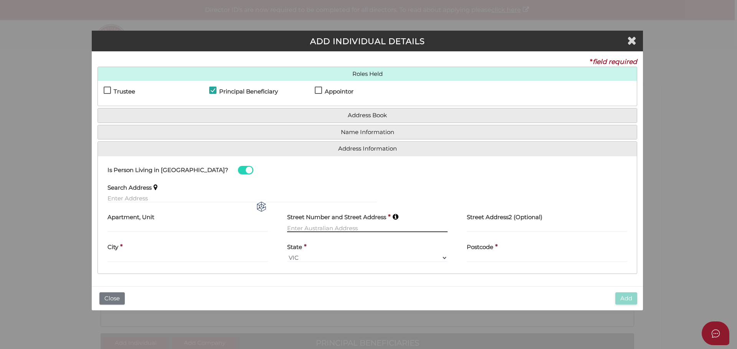
click at [318, 229] on input "text" at bounding box center [367, 228] width 160 height 8
paste input "Cuberes"
drag, startPoint x: 317, startPoint y: 228, endPoint x: 279, endPoint y: 229, distance: 37.6
click at [279, 229] on div "Street Number and Street Address * Cuberes" at bounding box center [367, 224] width 180 height 30
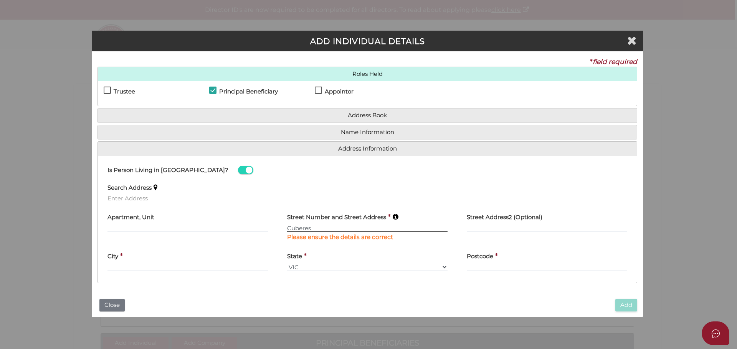
paste input "63-65 Corriedale C"
type input "63-65 Corriedale Cres"
click at [153, 267] on input "text" at bounding box center [187, 267] width 160 height 8
type input "Park Orchards"
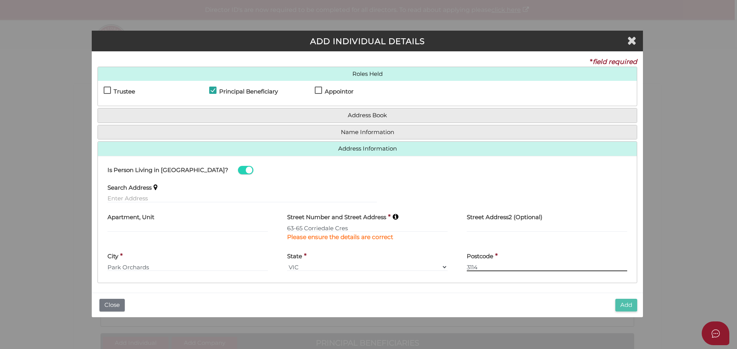
type input "3114"
click at [617, 307] on button "Add" at bounding box center [626, 305] width 22 height 13
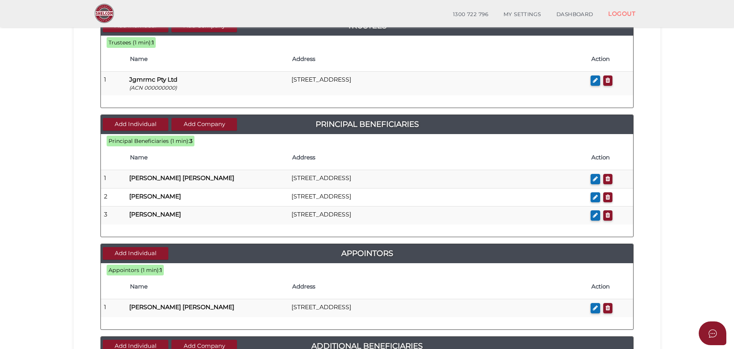
scroll to position [230, 0]
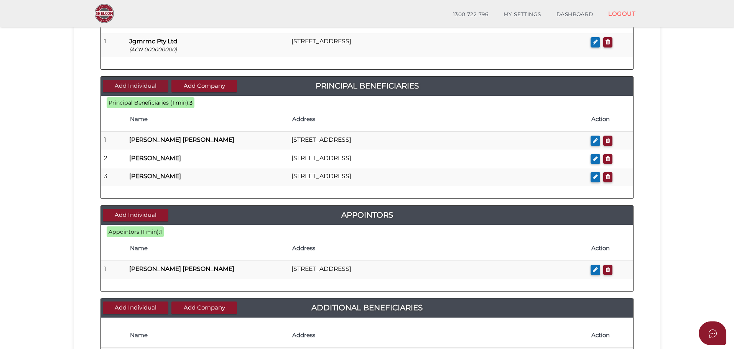
click at [143, 84] on button "Add Individual" at bounding box center [136, 86] width 66 height 13
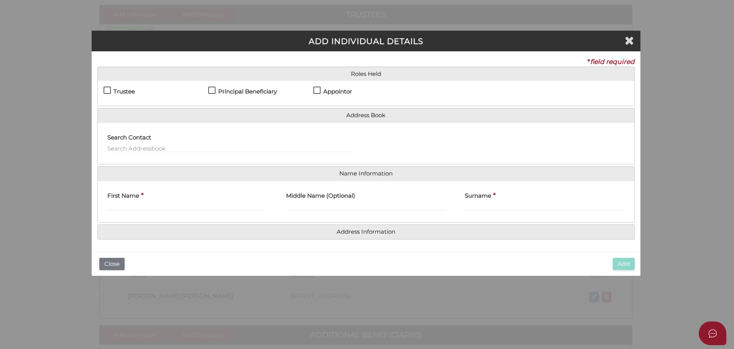
scroll to position [0, 0]
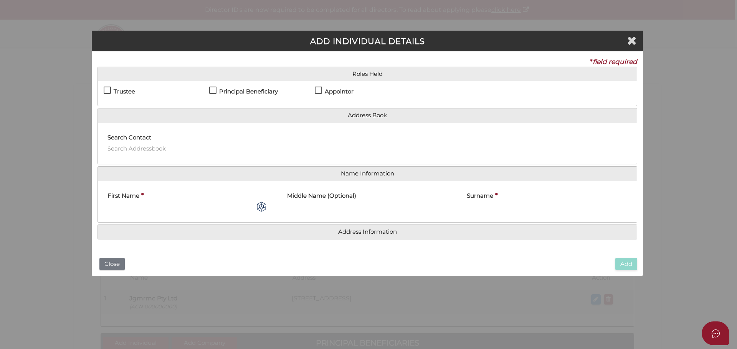
click at [211, 90] on label "Principal Beneficiary" at bounding box center [243, 94] width 69 height 10
checkbox input "true"
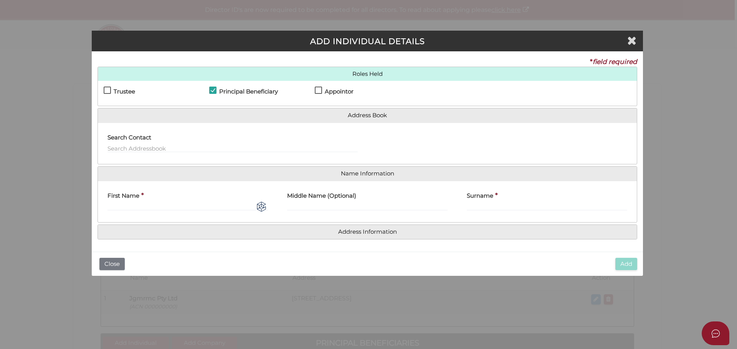
click at [146, 202] on div "First Name *" at bounding box center [187, 199] width 160 height 24
click at [127, 207] on input "First Name" at bounding box center [187, 207] width 160 height 8
type input "[PERSON_NAME]"
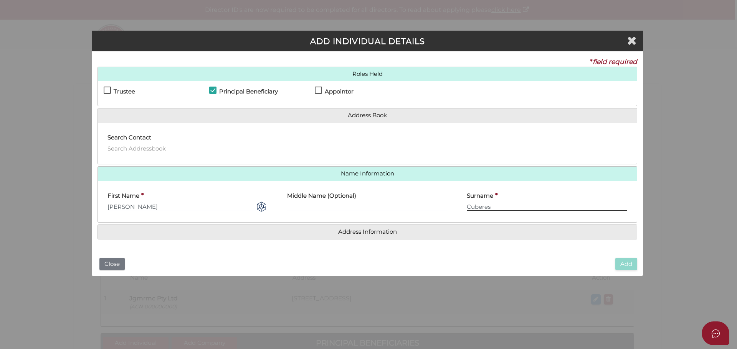
type input "Cuberes"
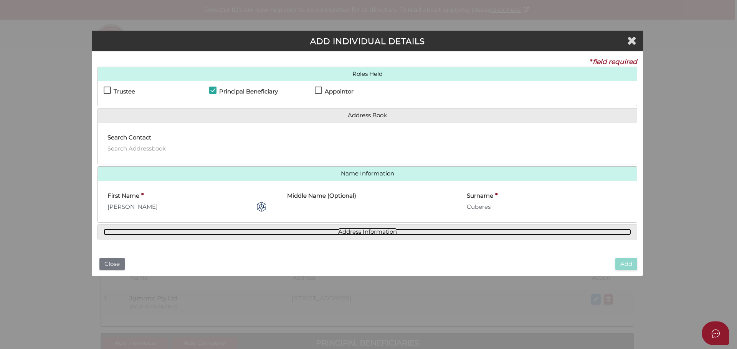
click at [346, 232] on link "Address Information" at bounding box center [367, 232] width 527 height 7
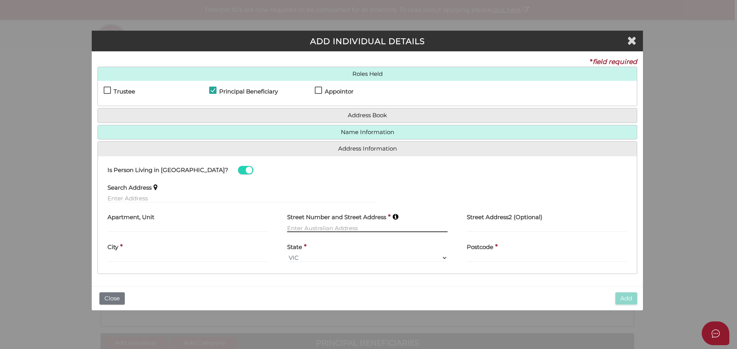
drag, startPoint x: 304, startPoint y: 222, endPoint x: 297, endPoint y: 230, distance: 10.6
click at [297, 230] on input "text" at bounding box center [367, 228] width 160 height 8
paste input "63-65 Corriedale Cres"
type input "63-65 Corriedale Cres"
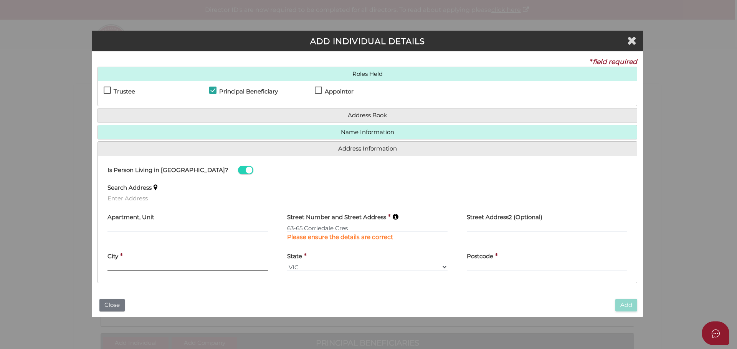
click at [127, 257] on div "City *" at bounding box center [187, 260] width 160 height 24
type input "Park Orchards"
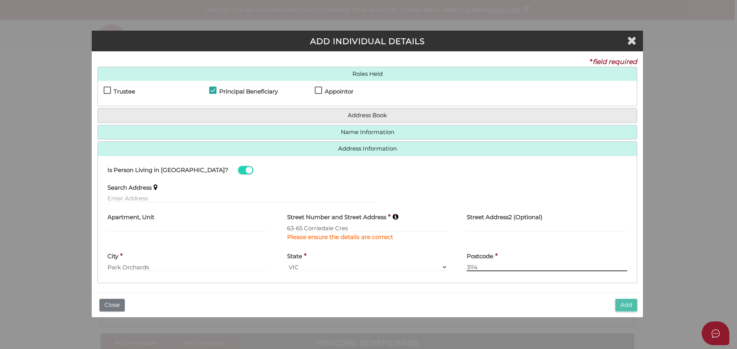
type input "3114"
click at [627, 304] on button "Add" at bounding box center [626, 305] width 22 height 13
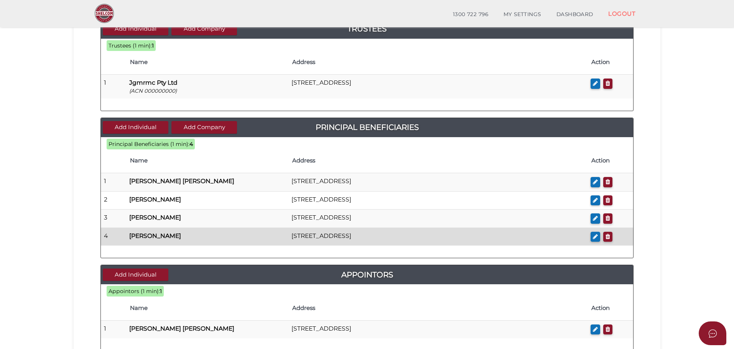
scroll to position [192, 0]
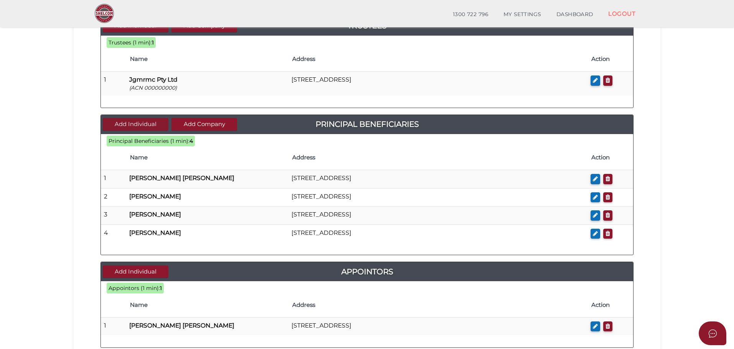
click at [135, 125] on button "Add Individual" at bounding box center [136, 124] width 66 height 13
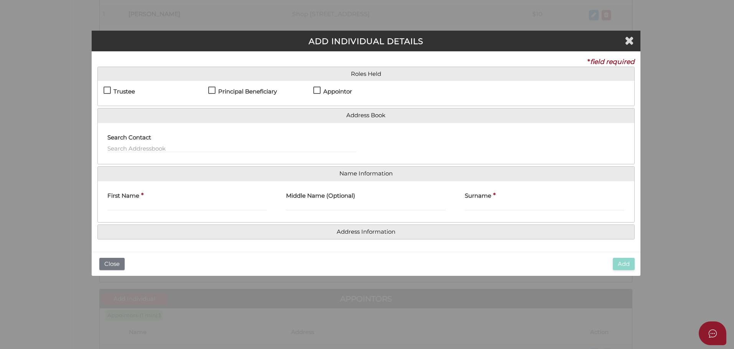
scroll to position [0, 0]
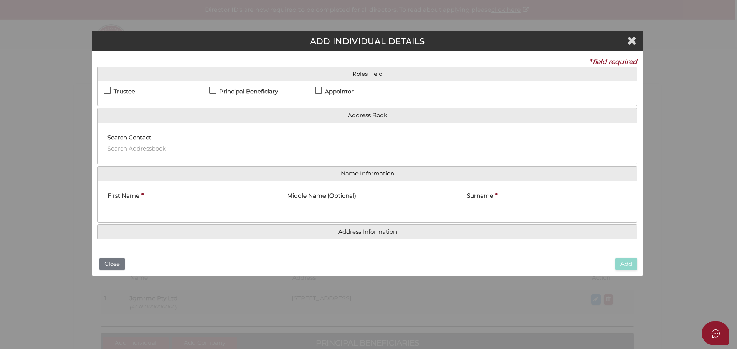
click at [210, 90] on label "Principal Beneficiary" at bounding box center [243, 94] width 69 height 10
checkbox input "true"
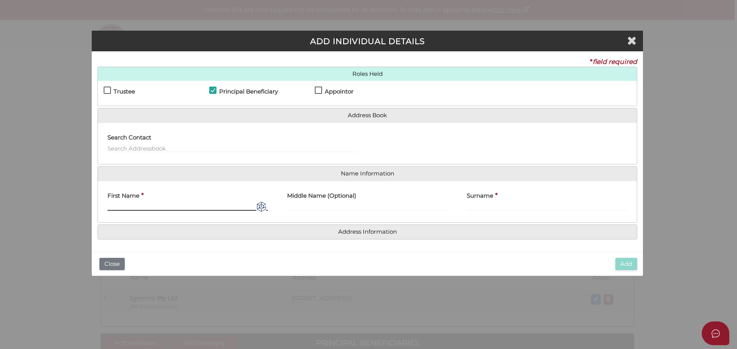
click at [143, 206] on input "First Name" at bounding box center [187, 207] width 160 height 8
type input "Valentino"
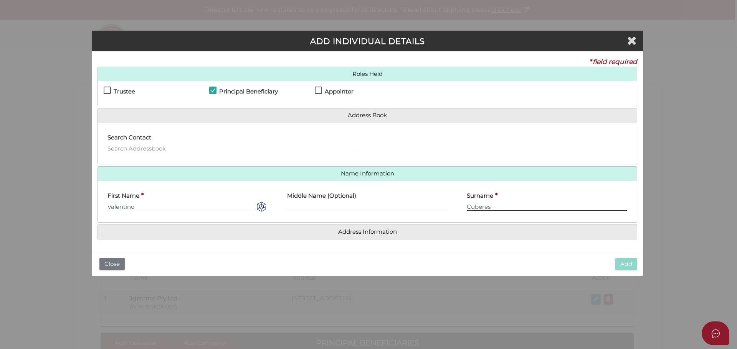
type input "Cuberes"
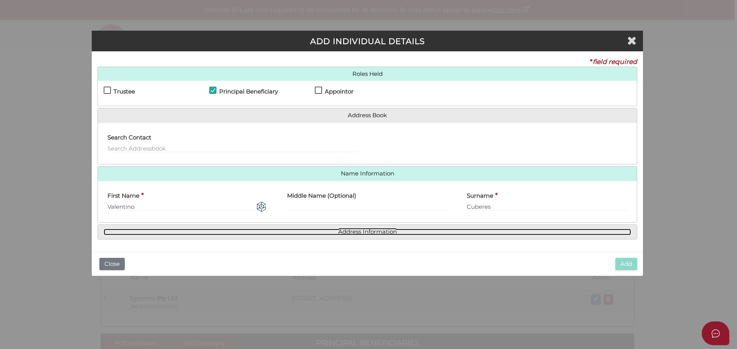
click at [363, 235] on link "Address Information" at bounding box center [367, 232] width 527 height 7
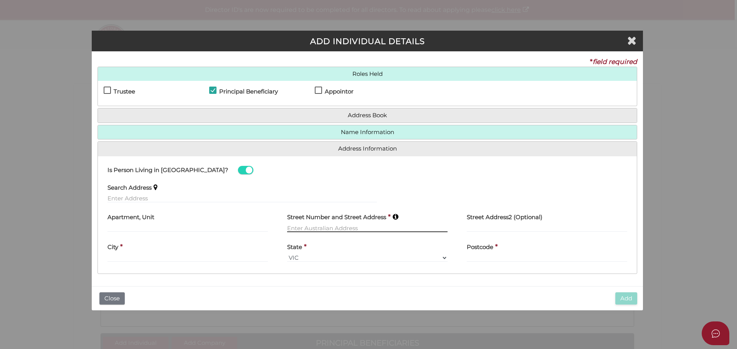
paste input "63-65 Corriedale Cres"
type input "63-65 Corriedale Cres"
click at [199, 255] on div "City *" at bounding box center [187, 250] width 160 height 24
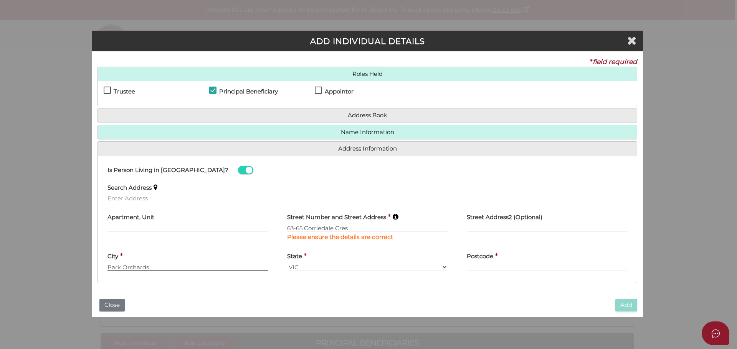
type input "Park Orchards"
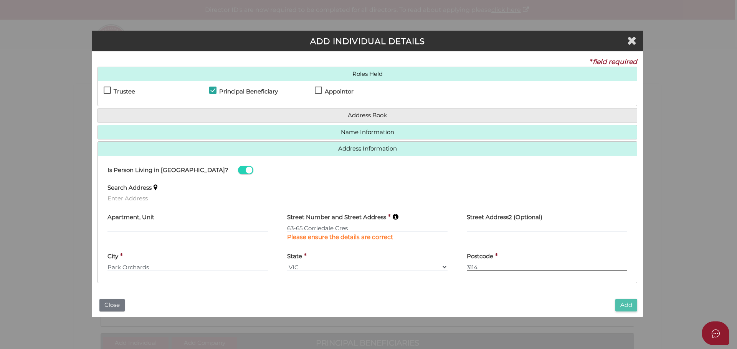
type input "3114"
click at [622, 306] on button "Add" at bounding box center [626, 305] width 22 height 13
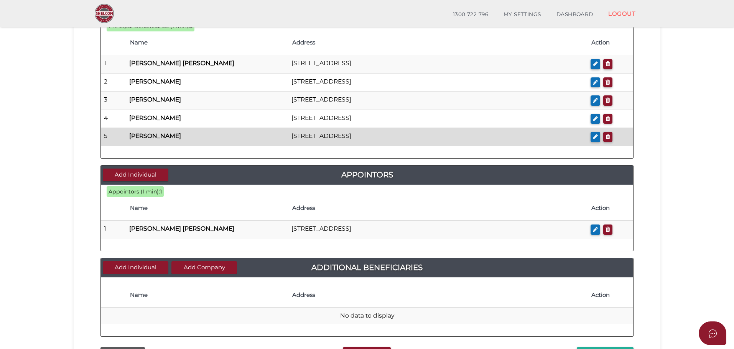
scroll to position [345, 0]
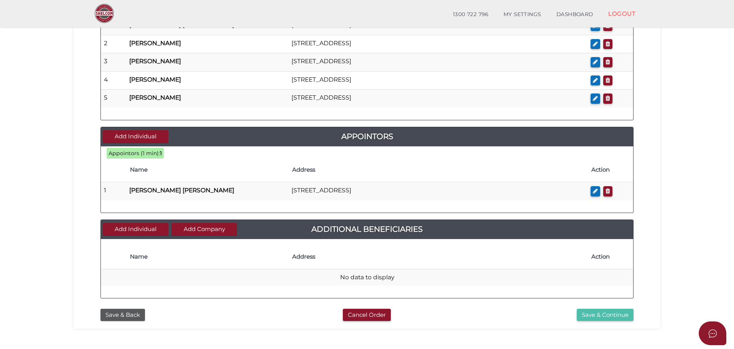
click at [611, 312] on button "Save & Continue" at bounding box center [605, 315] width 57 height 13
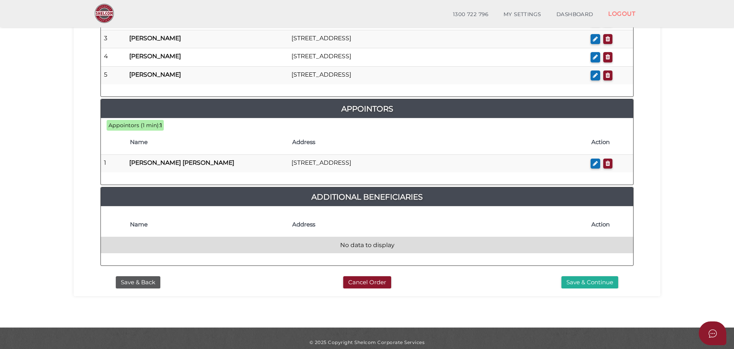
scroll to position [460, 0]
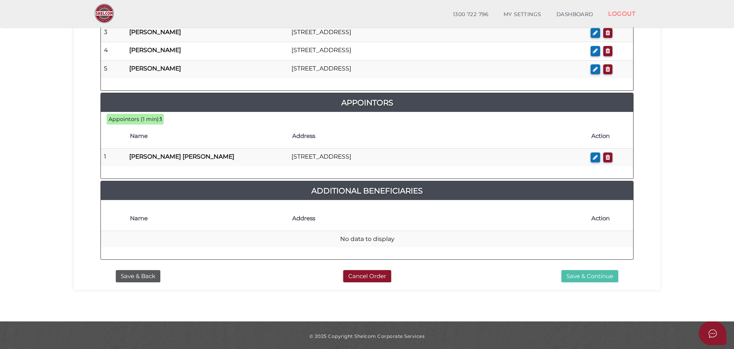
click at [588, 274] on button "Save & Continue" at bounding box center [590, 276] width 57 height 13
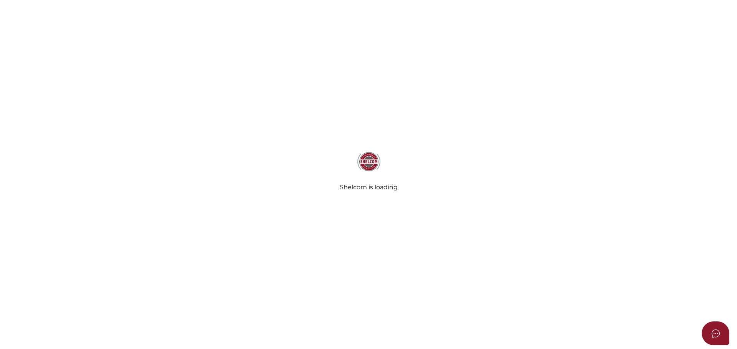
select select "Comb Binding"
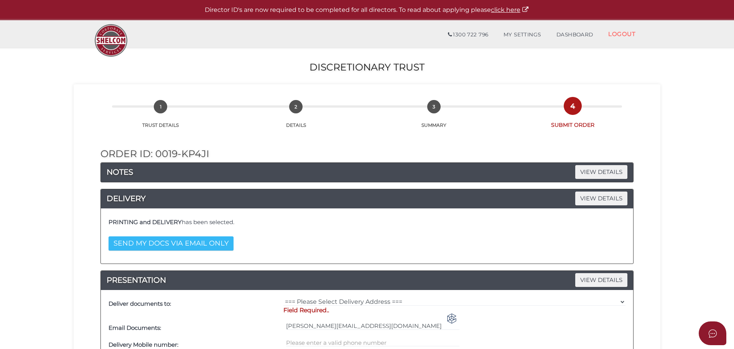
click at [218, 241] on button "SEND MY DOCS VIA EMAIL ONLY" at bounding box center [171, 244] width 125 height 14
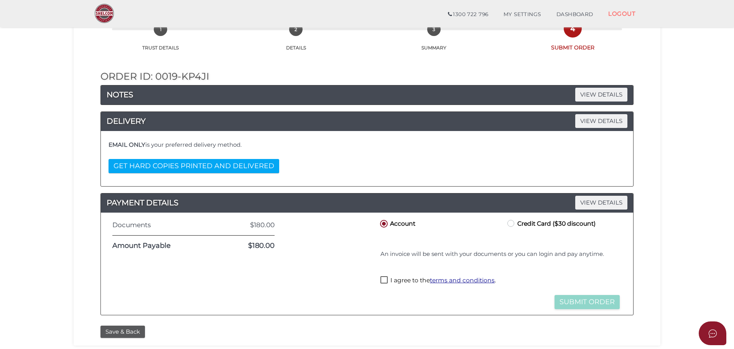
scroll to position [77, 0]
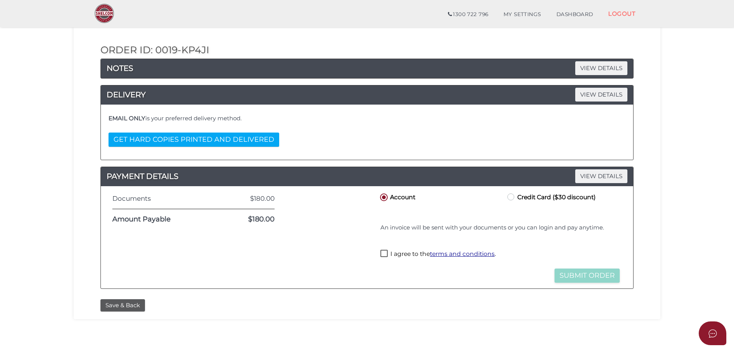
click at [513, 197] on label "Credit Card ($30 discount)" at bounding box center [551, 197] width 90 height 10
radio input "true"
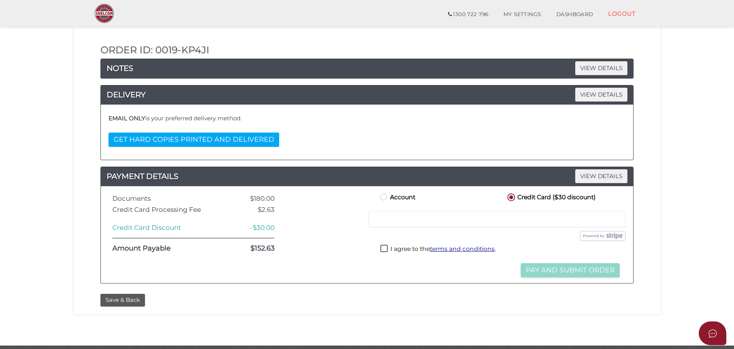
click at [398, 224] on div at bounding box center [497, 219] width 257 height 16
click at [382, 248] on label "I agree to the terms and conditions ." at bounding box center [438, 250] width 115 height 10
checkbox input "true"
click at [541, 270] on button "Pay and Submit Order" at bounding box center [570, 271] width 99 height 14
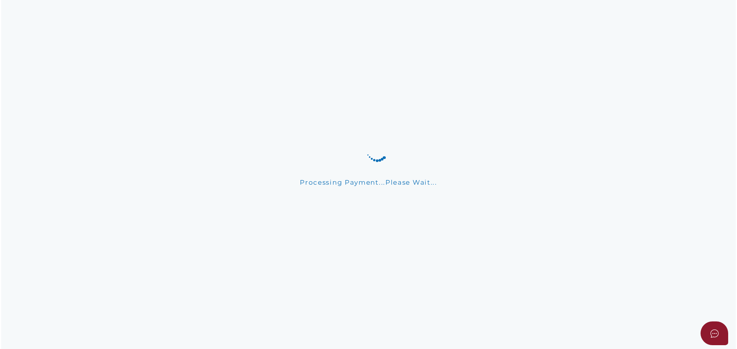
scroll to position [0, 0]
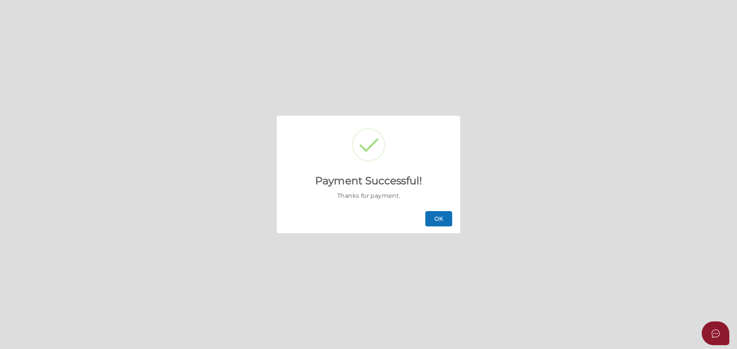
click at [443, 225] on button "OK" at bounding box center [438, 218] width 27 height 15
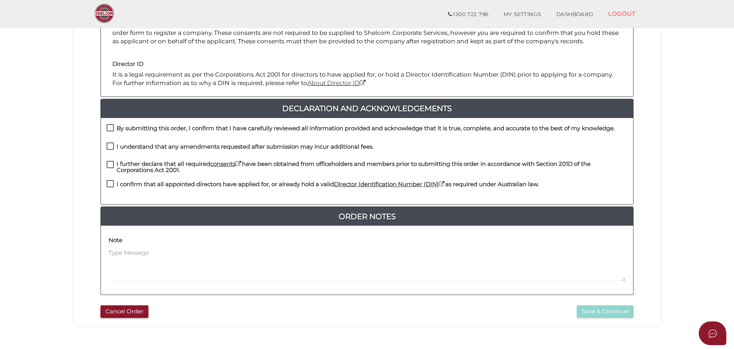
scroll to position [153, 0]
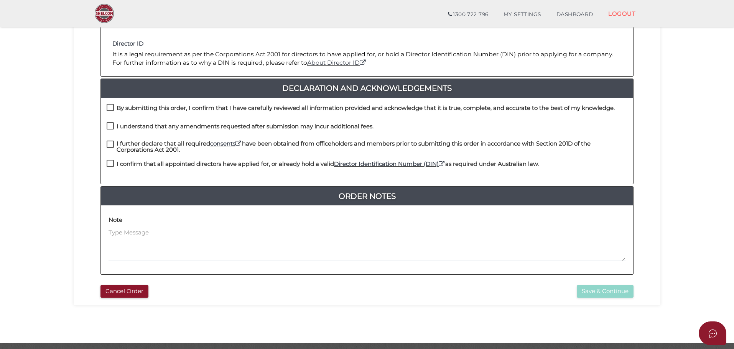
drag, startPoint x: 111, startPoint y: 107, endPoint x: 111, endPoint y: 122, distance: 14.6
click at [111, 107] on label "By submitting this order, I confirm that I have carefully reviewed all informat…" at bounding box center [361, 110] width 508 height 10
checkbox input "true"
click at [111, 129] on label "I understand that any amendments requested after submission may incur additiona…" at bounding box center [240, 129] width 267 height 10
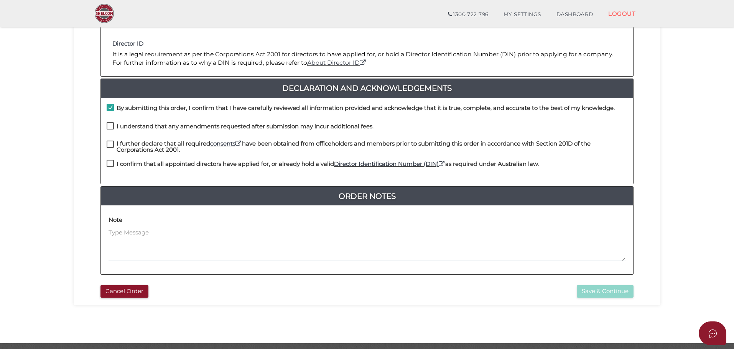
checkbox input "true"
click at [111, 143] on label "I further declare that all required consents have been obtained from officehold…" at bounding box center [367, 146] width 521 height 10
checkbox input "true"
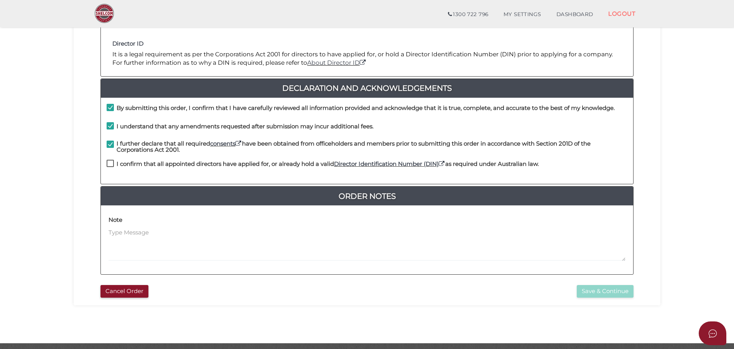
click at [113, 164] on label "I confirm that all appointed directors have applied for, or already hold a vali…" at bounding box center [323, 166] width 432 height 10
checkbox input "true"
click at [611, 289] on button "Save & Continue" at bounding box center [605, 291] width 57 height 13
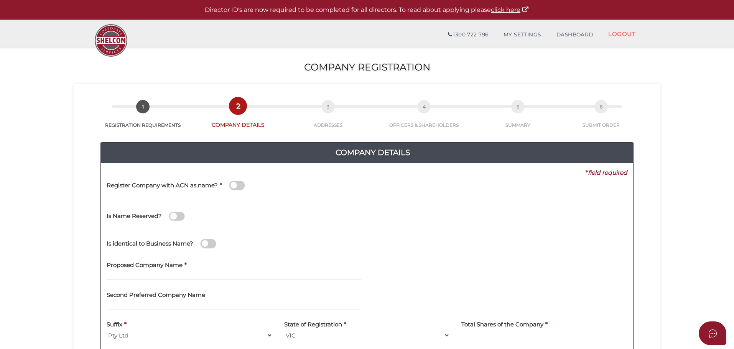
scroll to position [38, 0]
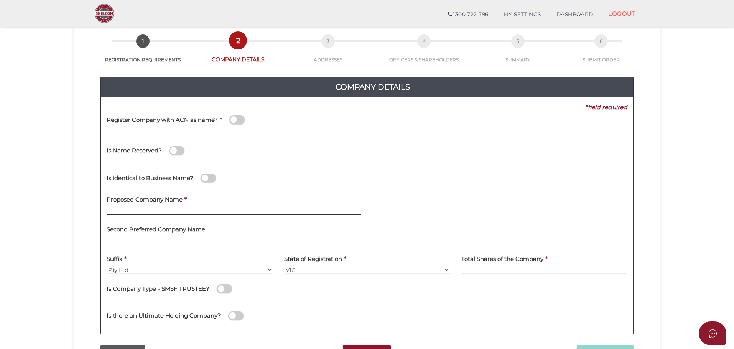
click at [141, 207] on input "text" at bounding box center [234, 210] width 255 height 8
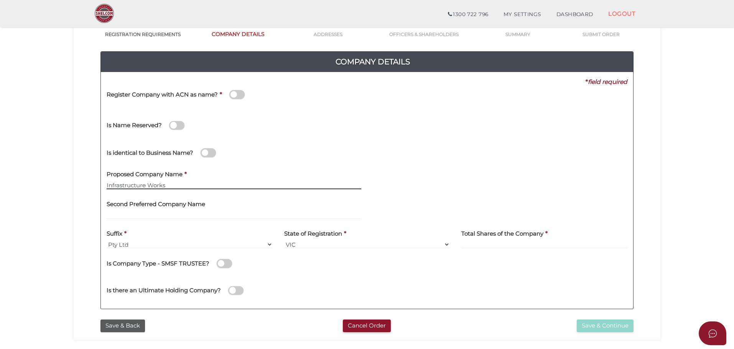
scroll to position [77, 0]
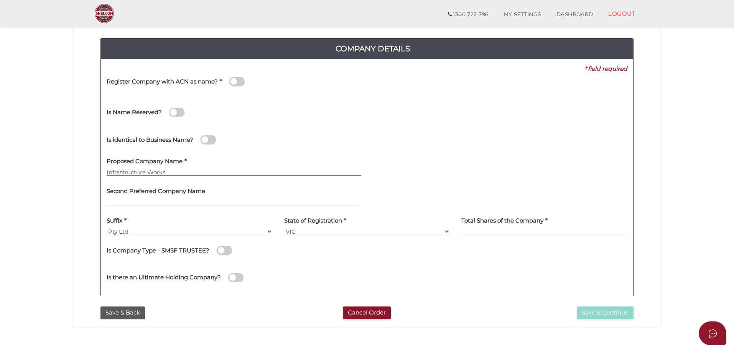
type input "Infrastructure Works"
click at [480, 234] on input at bounding box center [544, 231] width 166 height 8
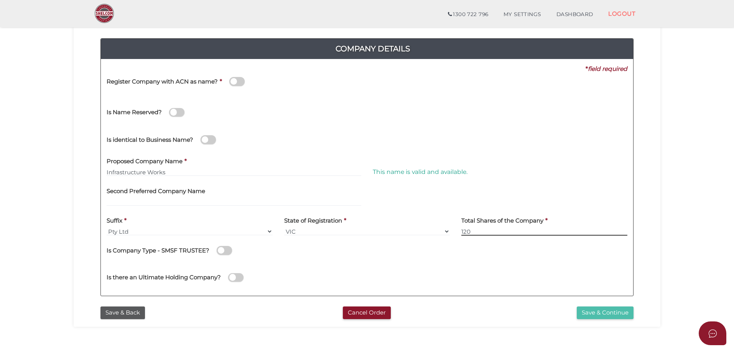
type input "120"
drag, startPoint x: 594, startPoint y: 313, endPoint x: 544, endPoint y: 300, distance: 52.4
click at [593, 313] on button "Save & Continue" at bounding box center [605, 313] width 57 height 13
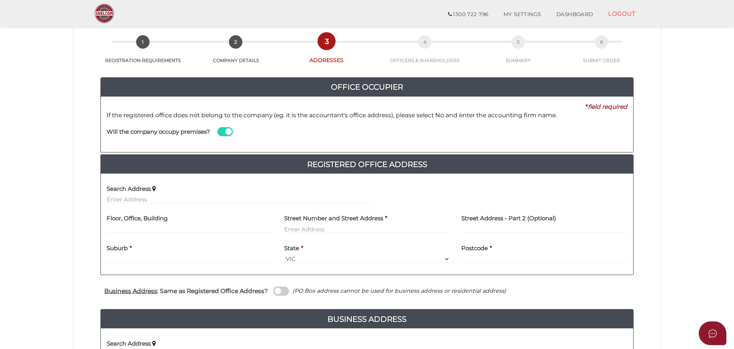
scroll to position [38, 0]
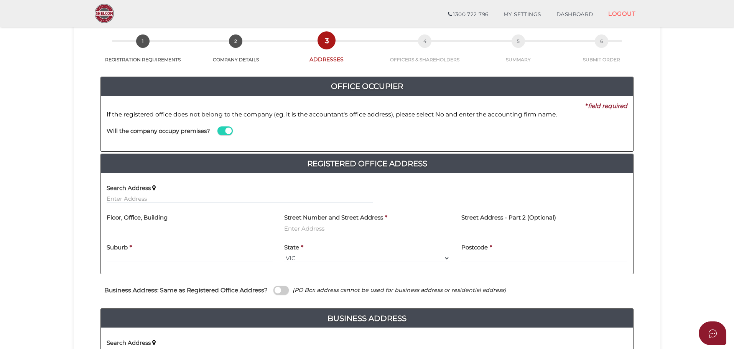
click at [310, 221] on h4 "Street Number and Street Address" at bounding box center [333, 218] width 99 height 7
click at [309, 225] on input "text" at bounding box center [367, 228] width 166 height 8
type input "[STREET_ADDRESS]"
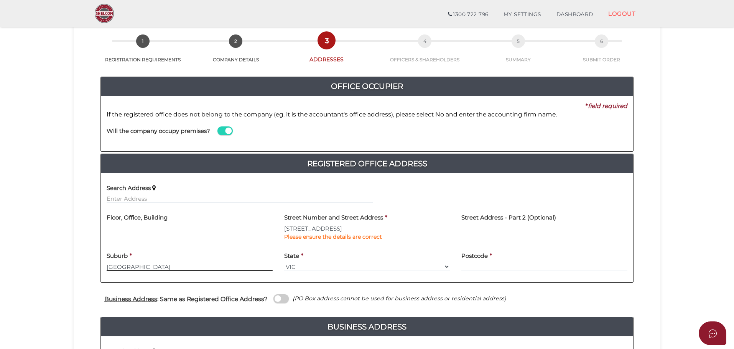
type input "[GEOGRAPHIC_DATA]"
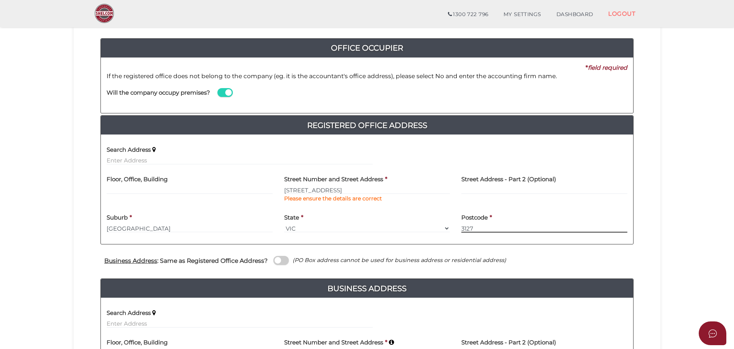
type input "3127"
click at [283, 261] on span at bounding box center [281, 260] width 15 height 9
click at [0, 0] on input "checkbox" at bounding box center [0, 0] width 0 height 0
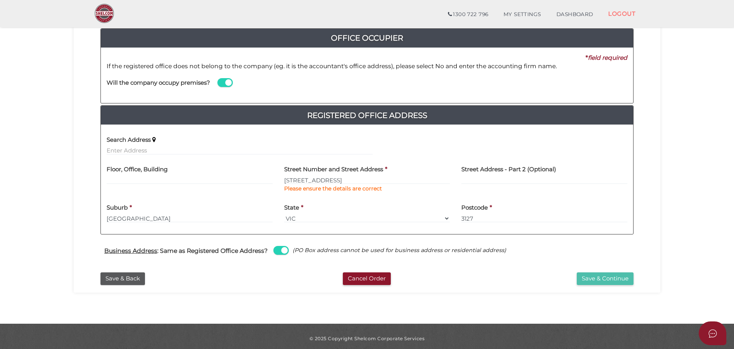
scroll to position [91, 0]
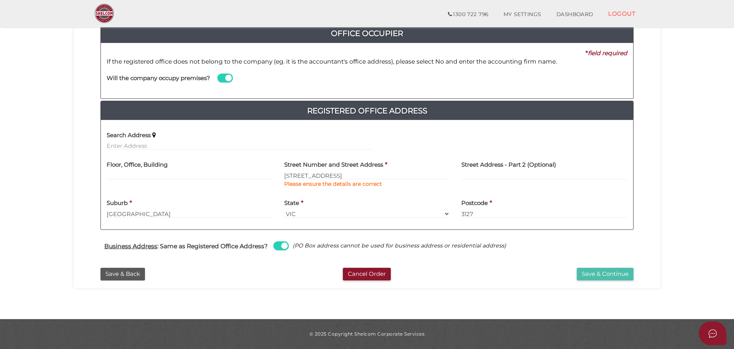
click at [592, 275] on button "Save & Continue" at bounding box center [605, 274] width 57 height 13
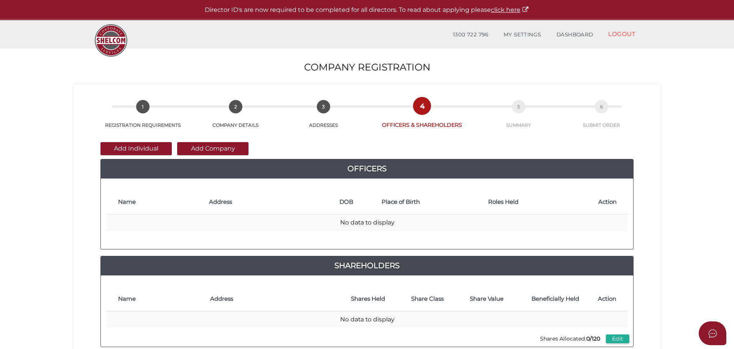
scroll to position [38, 0]
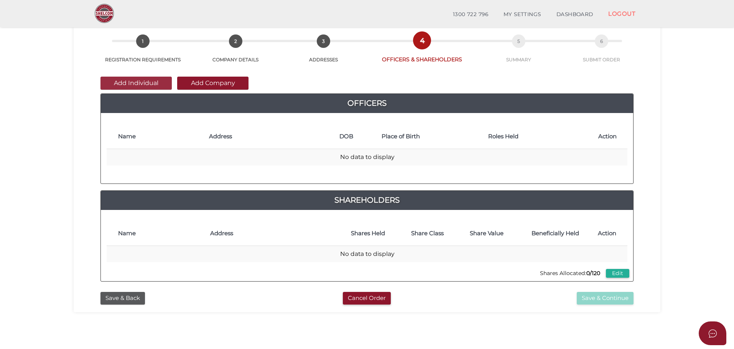
click at [127, 83] on button "Add Individual" at bounding box center [136, 83] width 71 height 13
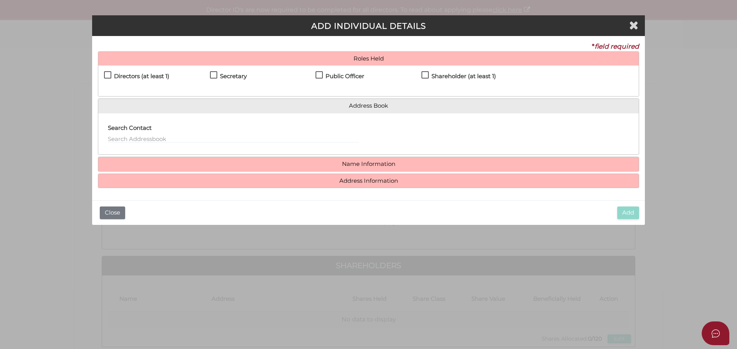
click at [108, 77] on label "Directors (at least 1)" at bounding box center [136, 78] width 65 height 10
checkbox input "true"
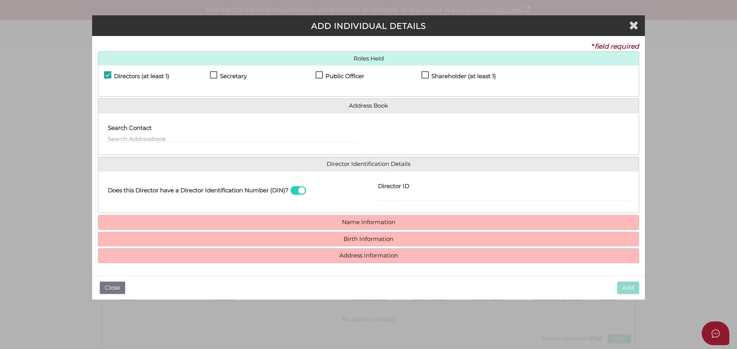
click at [214, 76] on label "Secretary" at bounding box center [228, 78] width 37 height 10
checkbox input "true"
click at [319, 75] on label "Public Officer" at bounding box center [339, 78] width 49 height 10
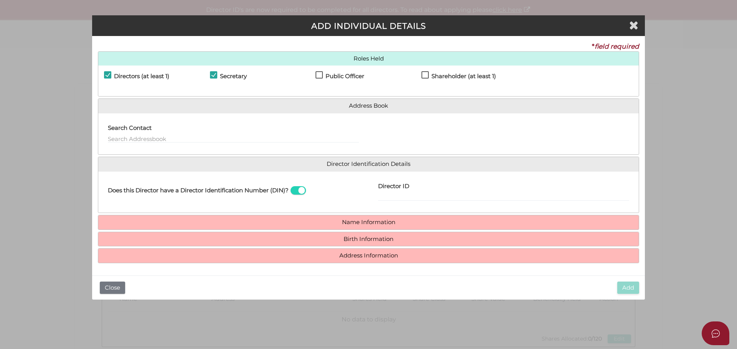
checkbox input "true"
click at [412, 193] on input "Director ID" at bounding box center [503, 197] width 251 height 8
type input "036329331681888"
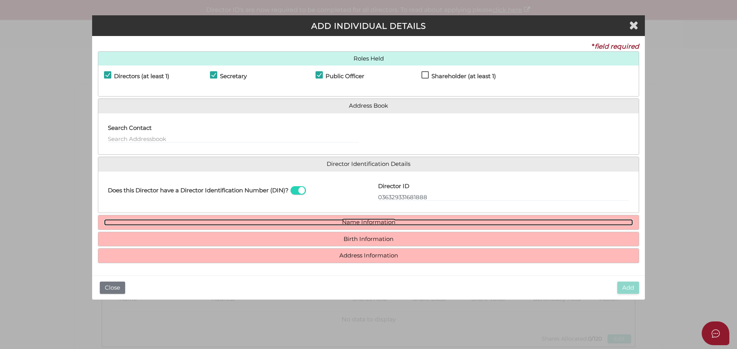
click at [382, 222] on link "Name Information" at bounding box center [368, 222] width 529 height 7
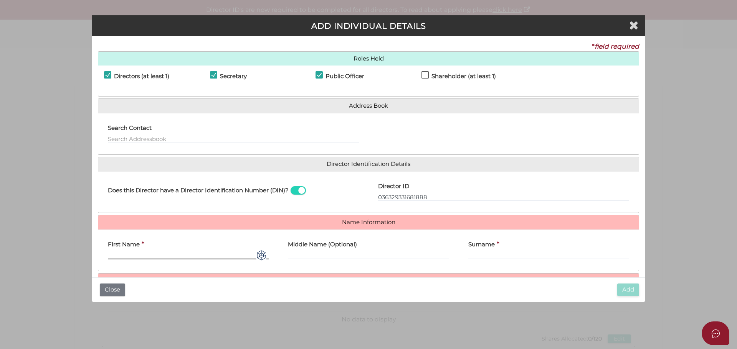
click at [165, 254] on input "First Name" at bounding box center [188, 255] width 161 height 8
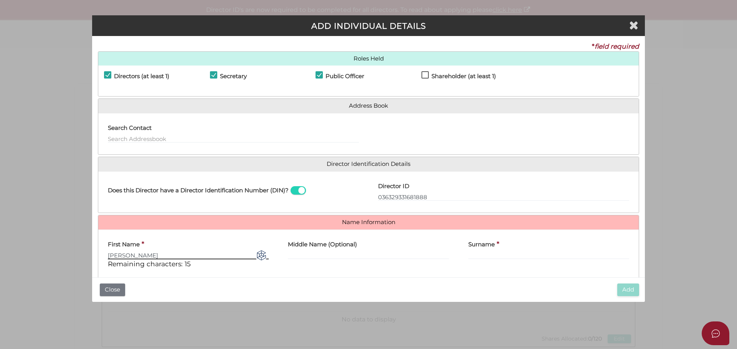
type input "Jamie"
type input "Gordon"
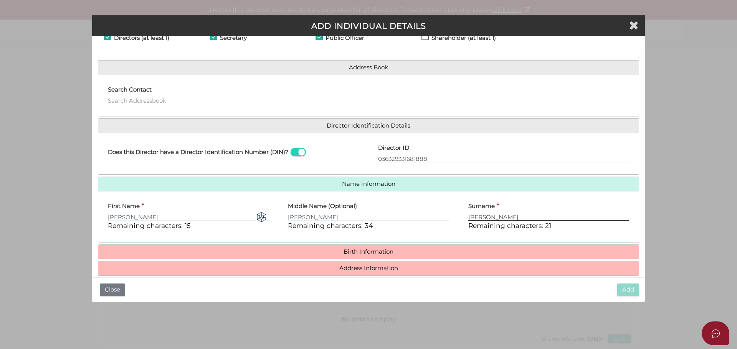
scroll to position [49, 0]
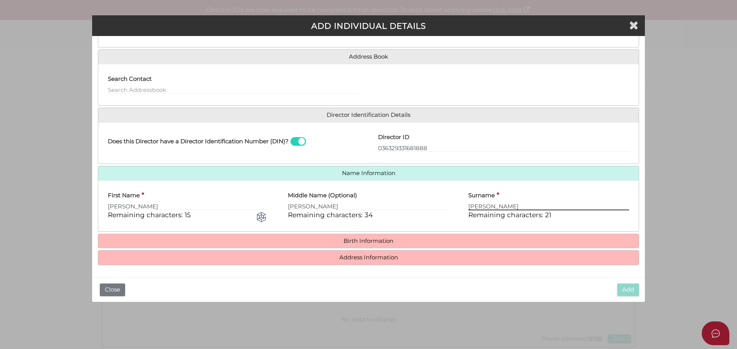
type input "Mackenzie"
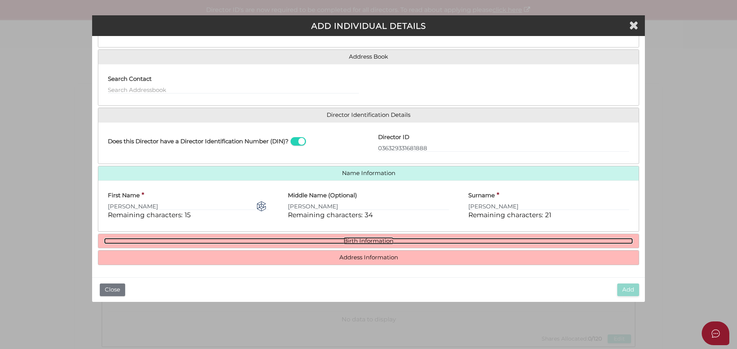
click at [361, 241] on link "Birth Information" at bounding box center [368, 241] width 529 height 7
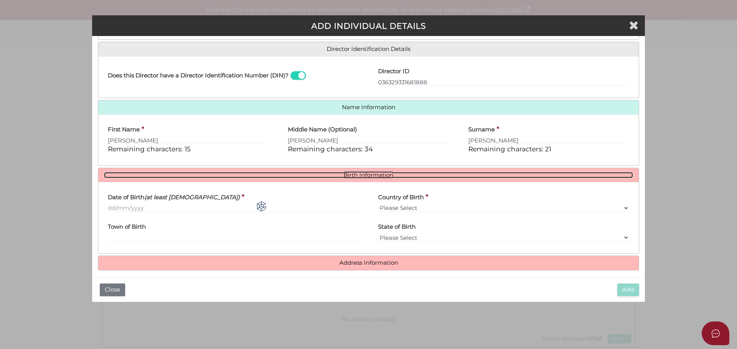
scroll to position [120, 0]
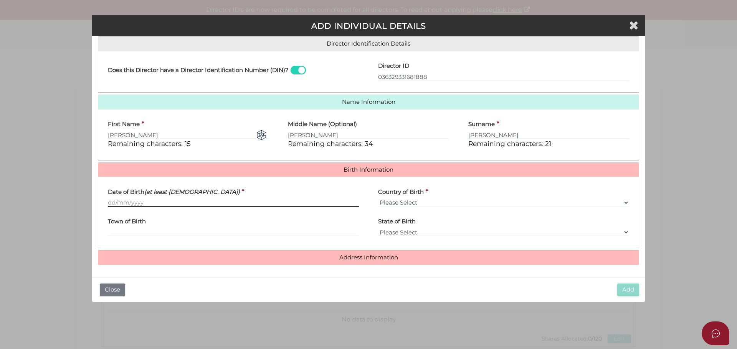
click at [120, 201] on input "Date of Birth (at least 18 years old)" at bounding box center [233, 203] width 251 height 8
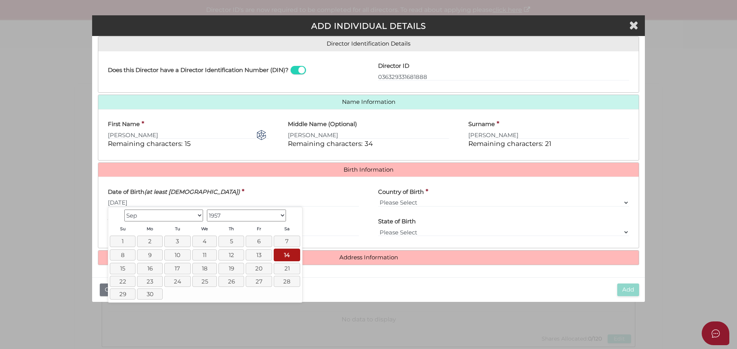
click at [279, 247] on td "7" at bounding box center [287, 241] width 28 height 13
type input "07/09/1957"
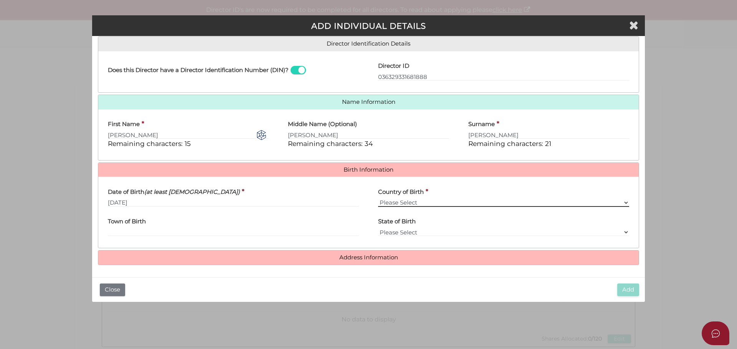
click at [396, 203] on select "Please Select v Australia Afghanistan Albania Algeria American Samoa Andorra An…" at bounding box center [503, 203] width 251 height 8
select select "Australia"
click at [378, 199] on select "Please Select v Australia Afghanistan Albania Algeria American Samoa Andorra An…" at bounding box center [503, 203] width 251 height 8
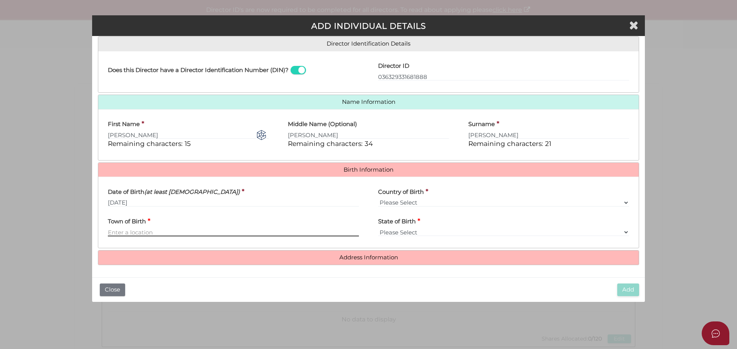
click at [123, 232] on input "Town of Birth" at bounding box center [233, 232] width 251 height 8
type input "Beaumaris"
select select "VIC"
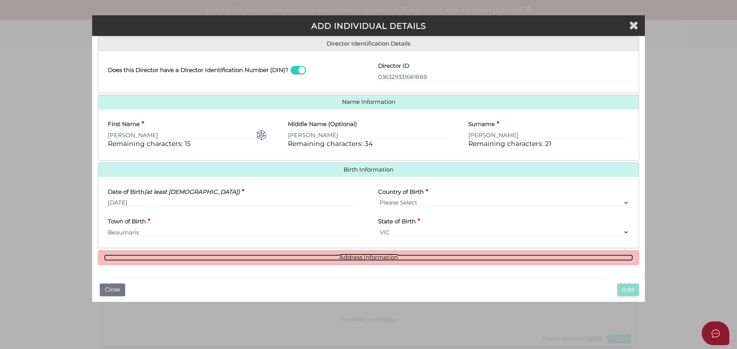
click at [358, 257] on link "Address Information" at bounding box center [368, 258] width 529 height 7
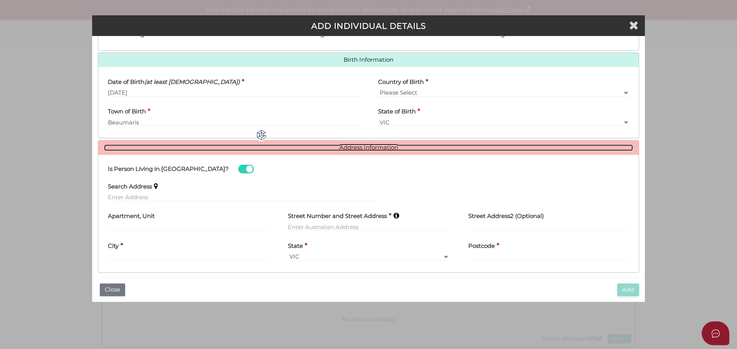
scroll to position [238, 0]
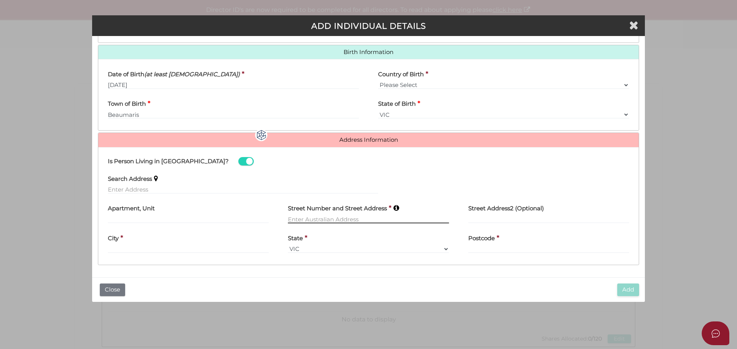
click at [315, 216] on input "text" at bounding box center [368, 219] width 161 height 8
click at [306, 220] on input "19" at bounding box center [368, 219] width 161 height 8
type input "19 Warrigal Road"
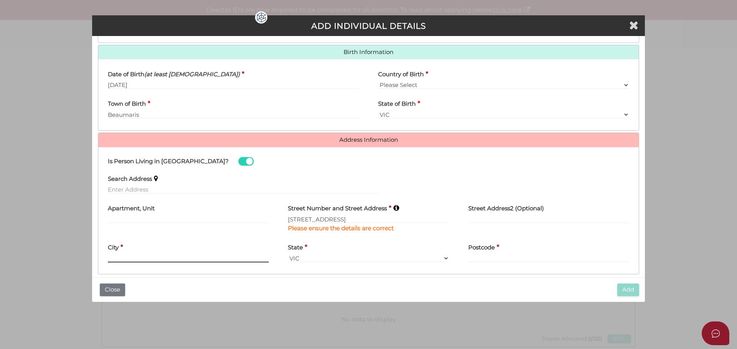
click at [161, 257] on input "text" at bounding box center [188, 258] width 161 height 8
type input "Surrey Hills"
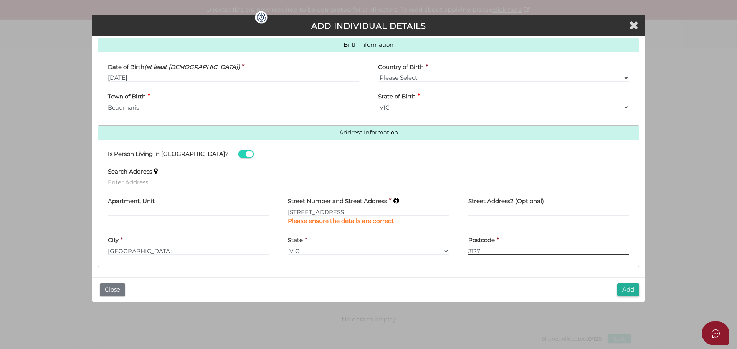
scroll to position [247, 0]
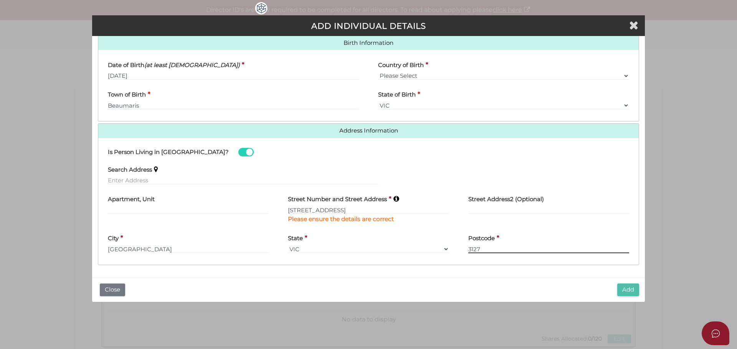
type input "3127"
click at [628, 292] on button "Add" at bounding box center [628, 290] width 22 height 13
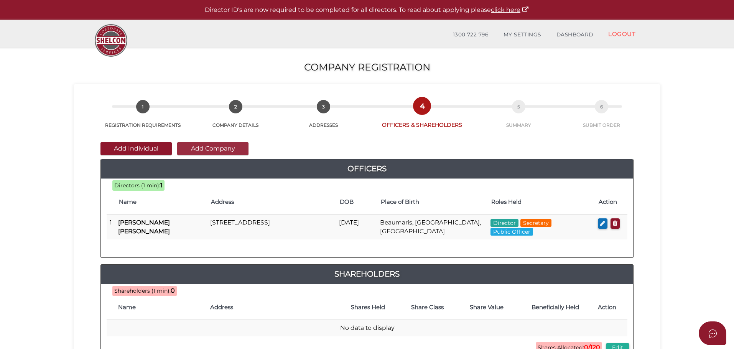
click at [219, 146] on button "Add Company" at bounding box center [212, 148] width 71 height 13
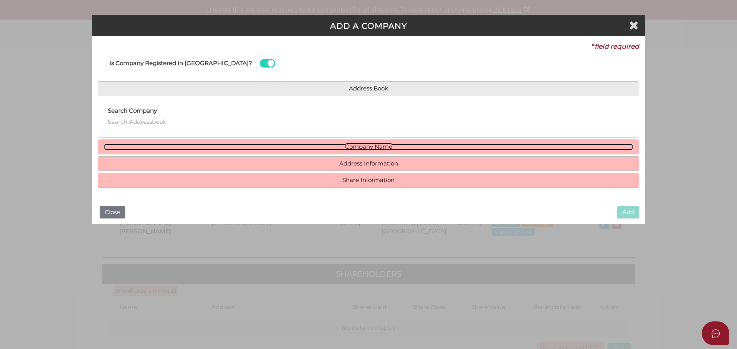
click at [368, 145] on link "Company Name" at bounding box center [368, 147] width 529 height 7
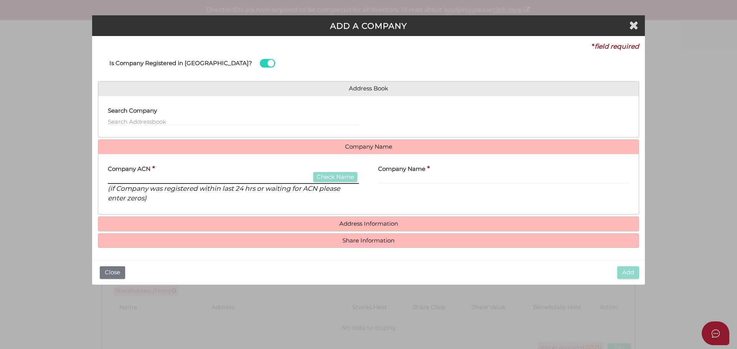
click at [152, 176] on input "text" at bounding box center [233, 180] width 251 height 8
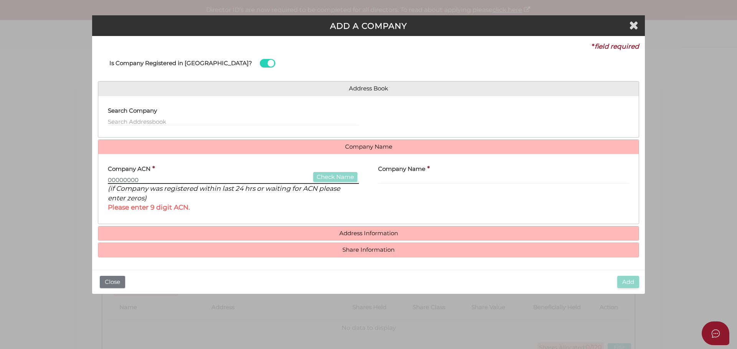
type input "00000000"
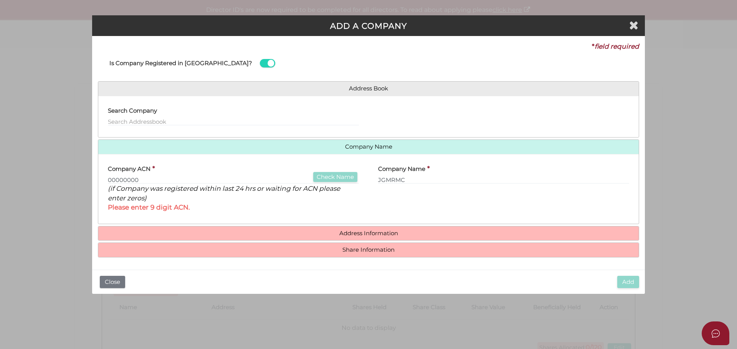
drag, startPoint x: 412, startPoint y: 186, endPoint x: 441, endPoint y: 198, distance: 31.6
click at [441, 198] on div "Company Name * JGMRMC" at bounding box center [503, 189] width 270 height 58
click at [416, 182] on input "JGMRMC" at bounding box center [503, 180] width 251 height 8
click at [427, 195] on div "Company Name * JGMRMC" at bounding box center [503, 189] width 270 height 58
click at [419, 178] on input "JGMRMC" at bounding box center [503, 180] width 251 height 8
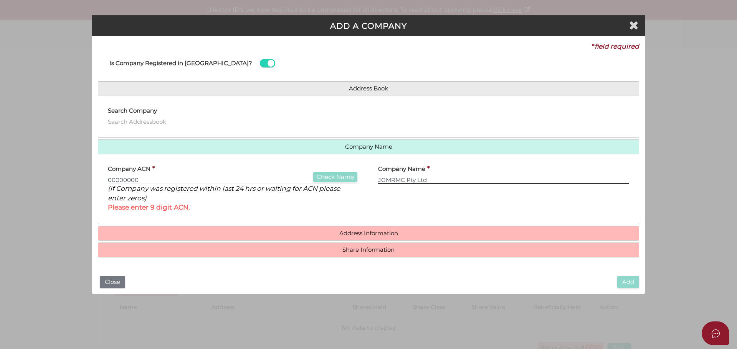
type input "JGMRMC Pty Ltd"
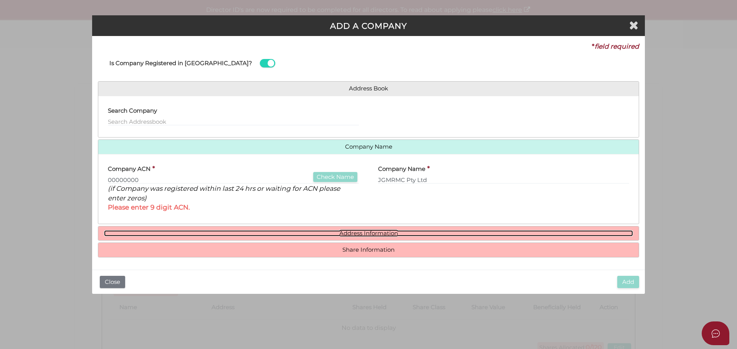
click at [371, 235] on link "Address Information" at bounding box center [368, 234] width 529 height 7
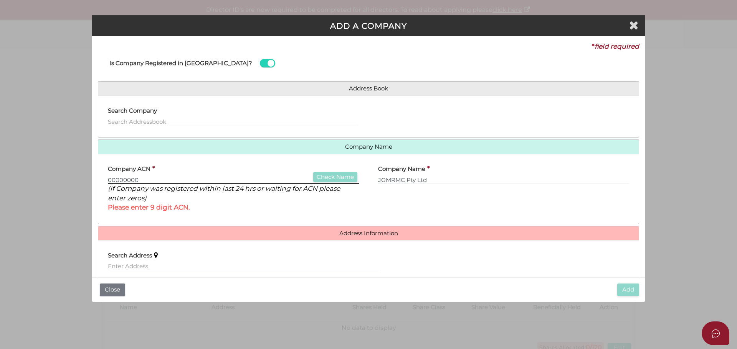
click at [165, 182] on input "00000000" at bounding box center [233, 180] width 251 height 8
type input "000000000"
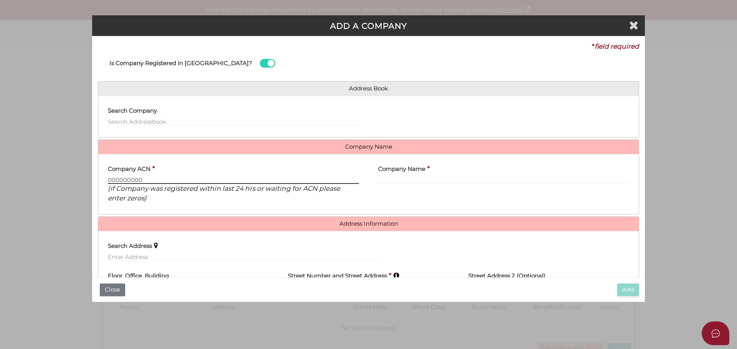
type input "000000000"
click at [389, 177] on input "text" at bounding box center [503, 180] width 251 height 8
click at [442, 176] on input "text" at bounding box center [503, 180] width 251 height 8
click at [449, 179] on input "text" at bounding box center [503, 180] width 251 height 8
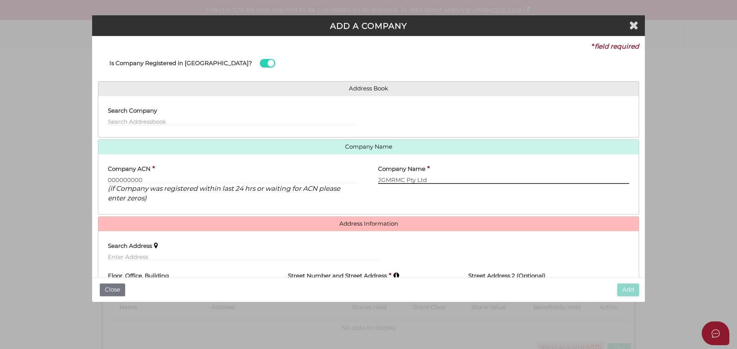
type input "JGMRMC Pty Ltd"
click at [332, 269] on label "Street Number and Street Address" at bounding box center [337, 275] width 99 height 16
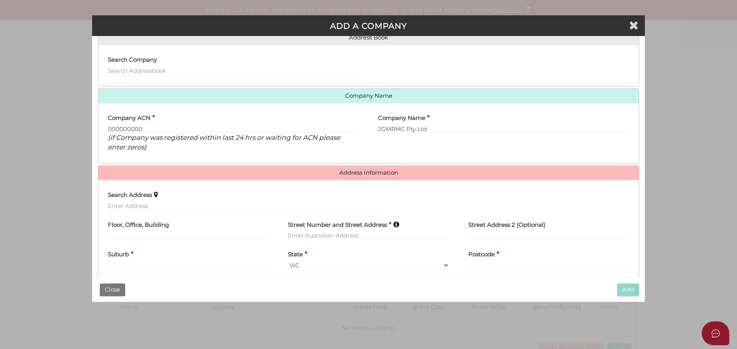
scroll to position [77, 0]
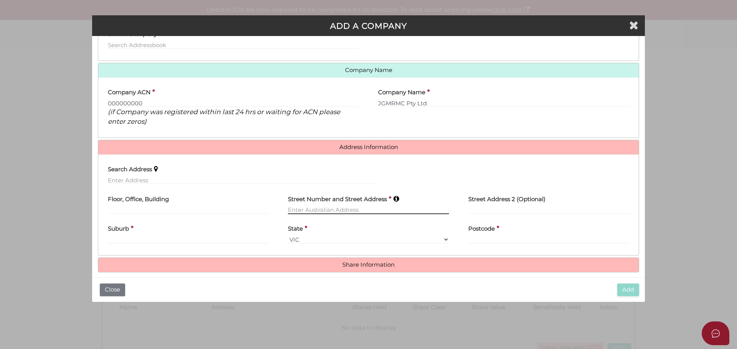
click at [312, 207] on input "text" at bounding box center [368, 210] width 161 height 8
type input "19 Warrigal Road"
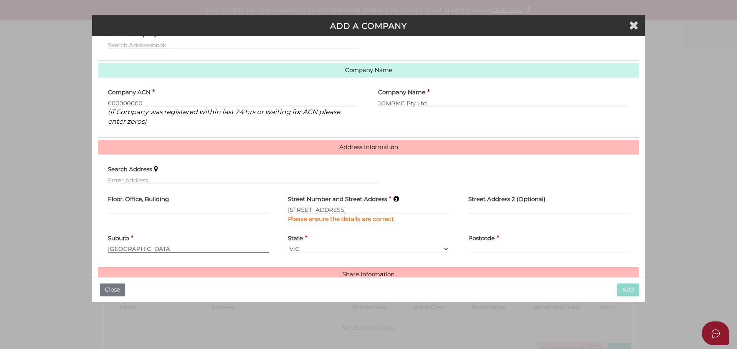
type input "Surrey Hills"
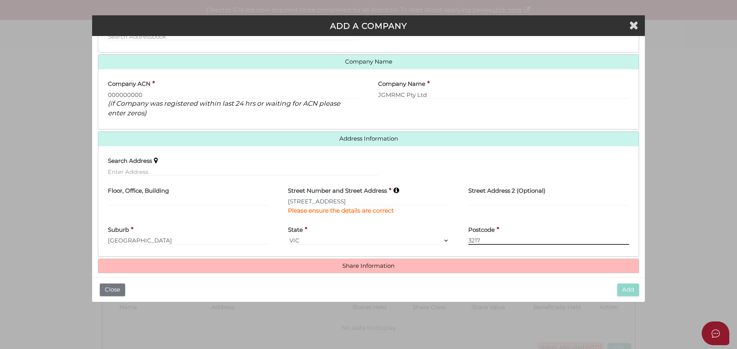
scroll to position [93, 0]
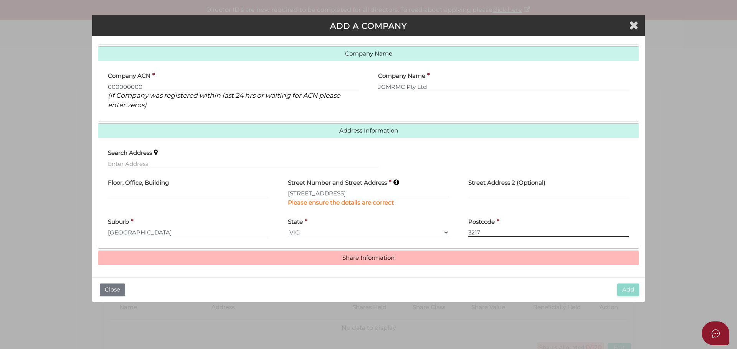
type input "3217"
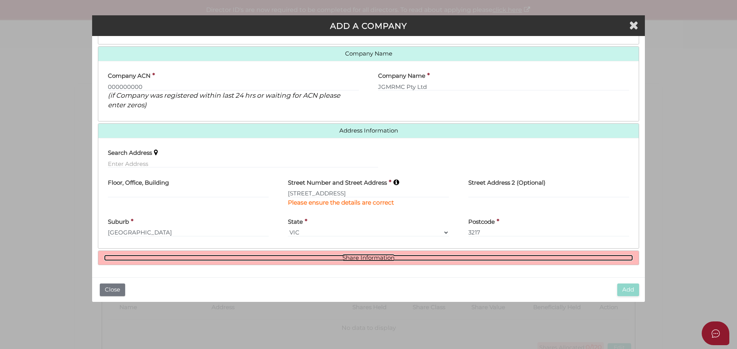
click at [393, 255] on link "Share Information" at bounding box center [368, 258] width 529 height 7
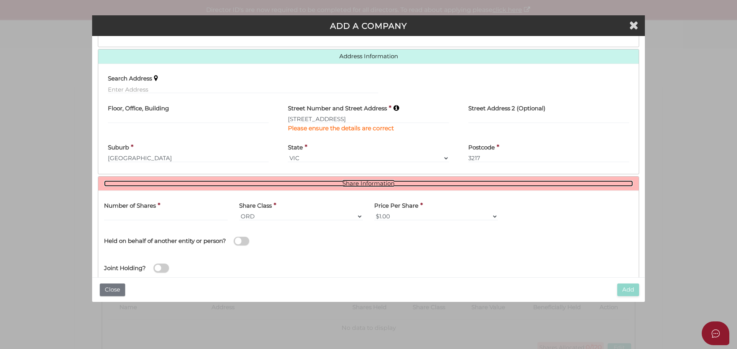
scroll to position [170, 0]
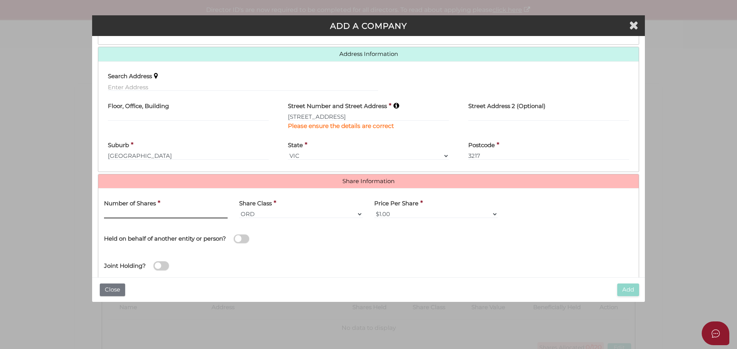
click at [139, 214] on input "text" at bounding box center [166, 214] width 124 height 8
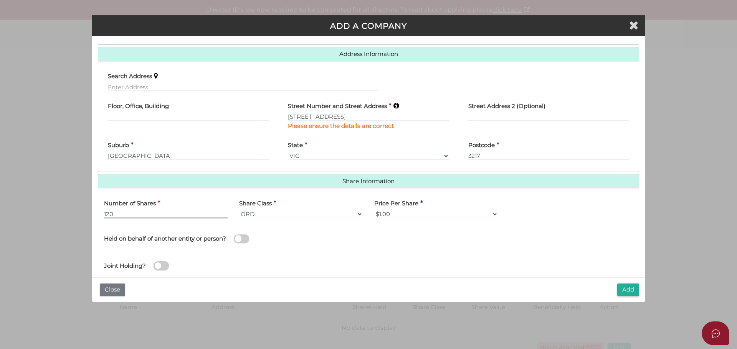
type input "120"
click at [322, 238] on div "Held on behalf of another entity or person?" at bounding box center [233, 234] width 259 height 21
click at [245, 241] on span at bounding box center [241, 239] width 15 height 9
click at [0, 0] on input "checkbox" at bounding box center [0, 0] width 0 height 0
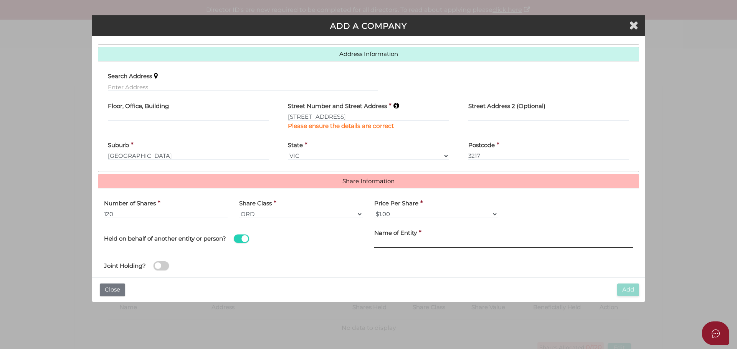
click at [394, 243] on input "text" at bounding box center [503, 244] width 259 height 8
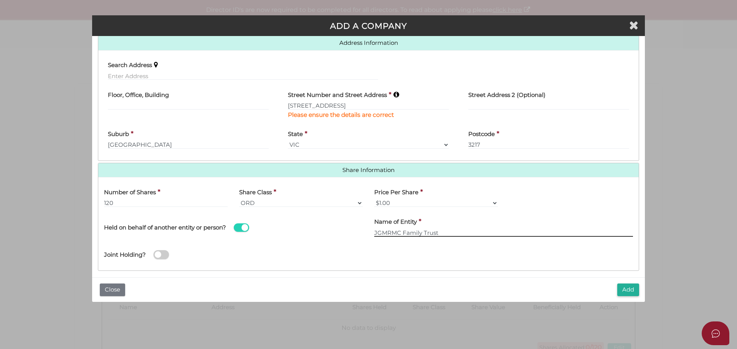
scroll to position [187, 0]
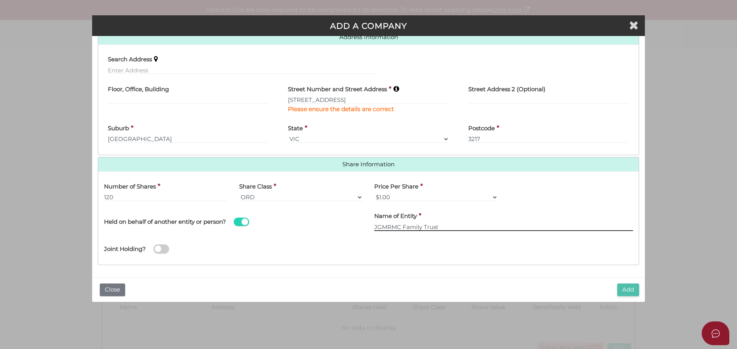
type input "JGMRMC Family Trust"
click at [625, 292] on button "Add" at bounding box center [628, 290] width 22 height 13
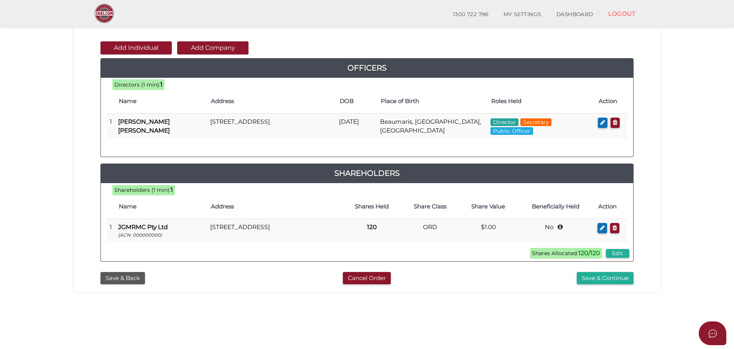
scroll to position [115, 0]
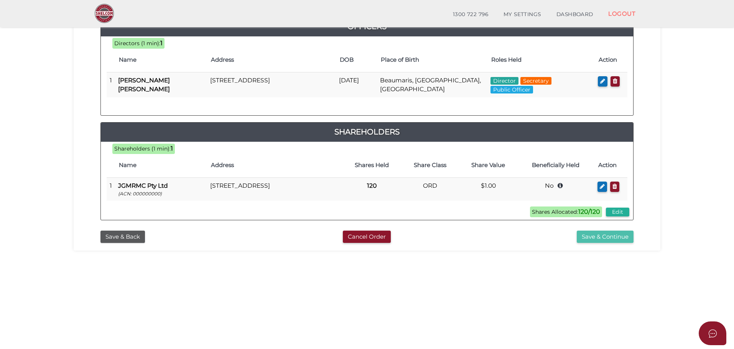
click at [586, 240] on button "Save & Continue" at bounding box center [605, 237] width 57 height 13
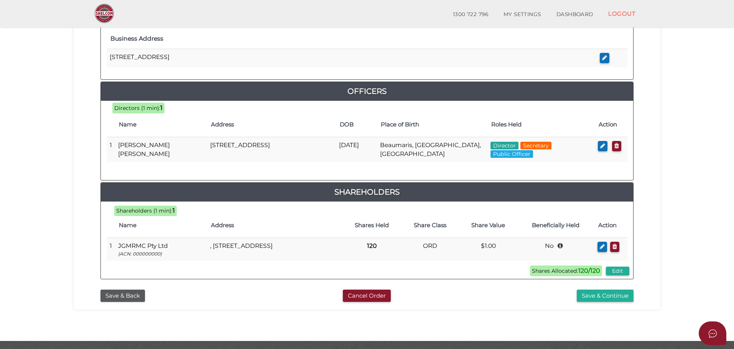
scroll to position [307, 0]
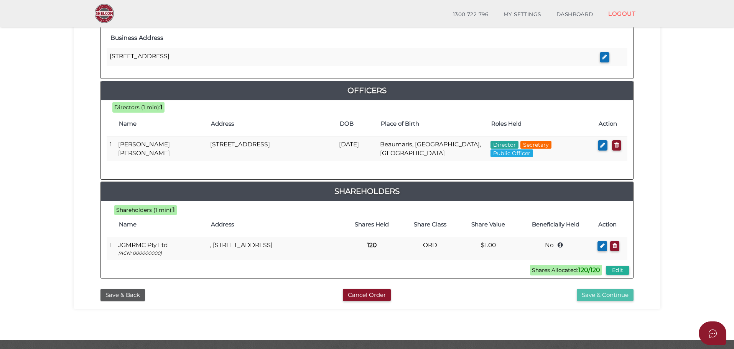
click at [594, 298] on button "Save & Continue" at bounding box center [605, 295] width 57 height 13
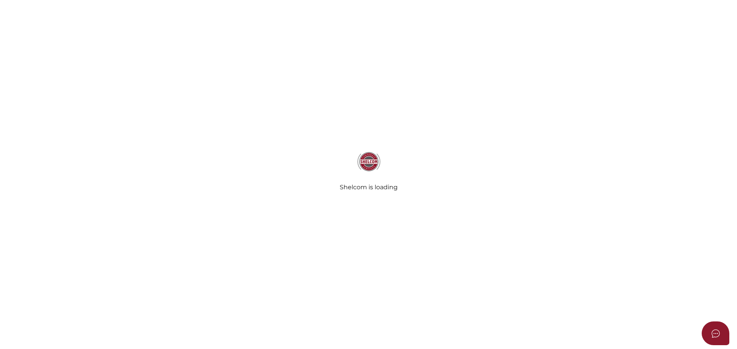
select select "Comb Binding"
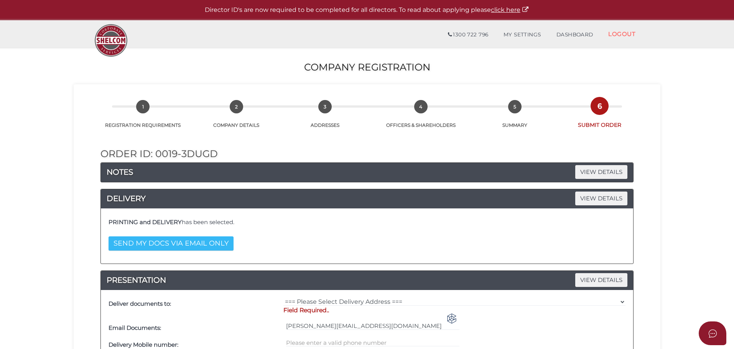
click at [206, 245] on button "SEND MY DOCS VIA EMAIL ONLY" at bounding box center [171, 244] width 125 height 14
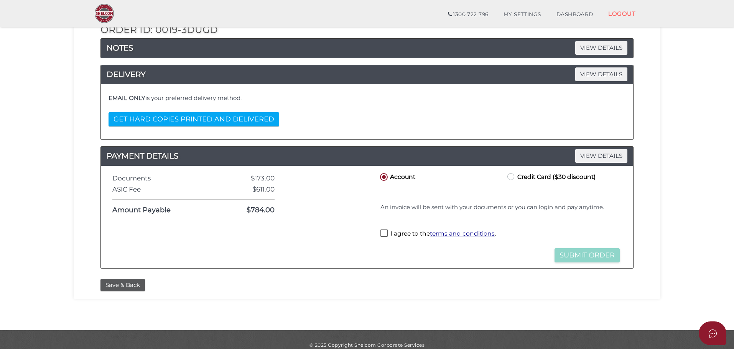
scroll to position [108, 0]
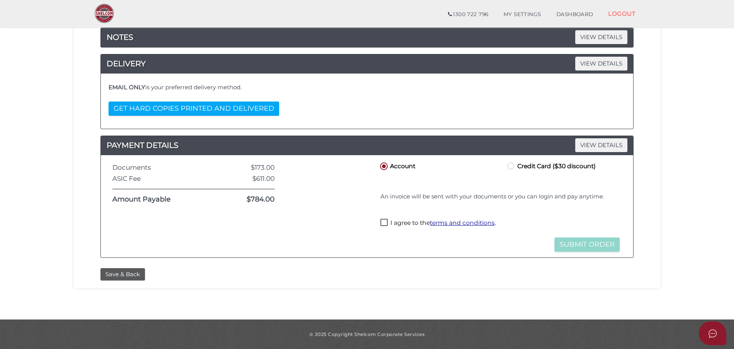
click at [509, 167] on label "Credit Card ($30 discount)" at bounding box center [551, 166] width 90 height 10
radio input "true"
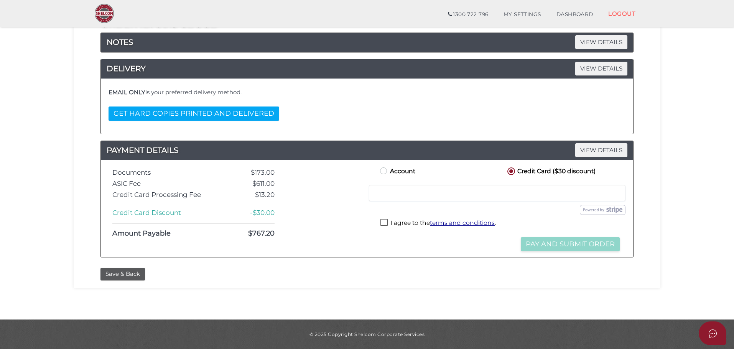
click at [423, 190] on iframe at bounding box center [497, 193] width 247 height 7
click at [385, 222] on label "I agree to the terms and conditions ." at bounding box center [438, 224] width 115 height 10
checkbox input "true"
click at [536, 243] on button "Pay and Submit Order" at bounding box center [570, 244] width 99 height 14
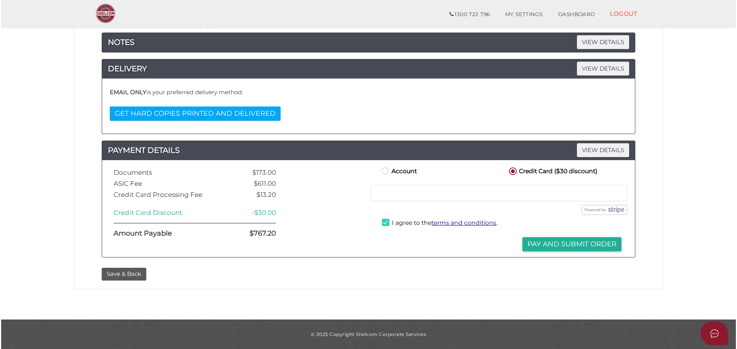
scroll to position [0, 0]
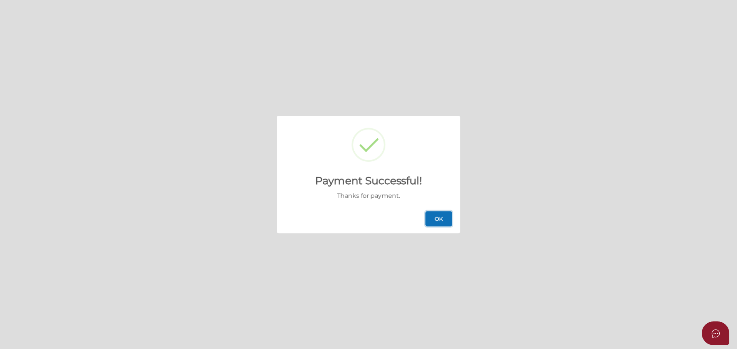
click at [445, 218] on button "OK" at bounding box center [438, 218] width 27 height 15
